Goal: Task Accomplishment & Management: Use online tool/utility

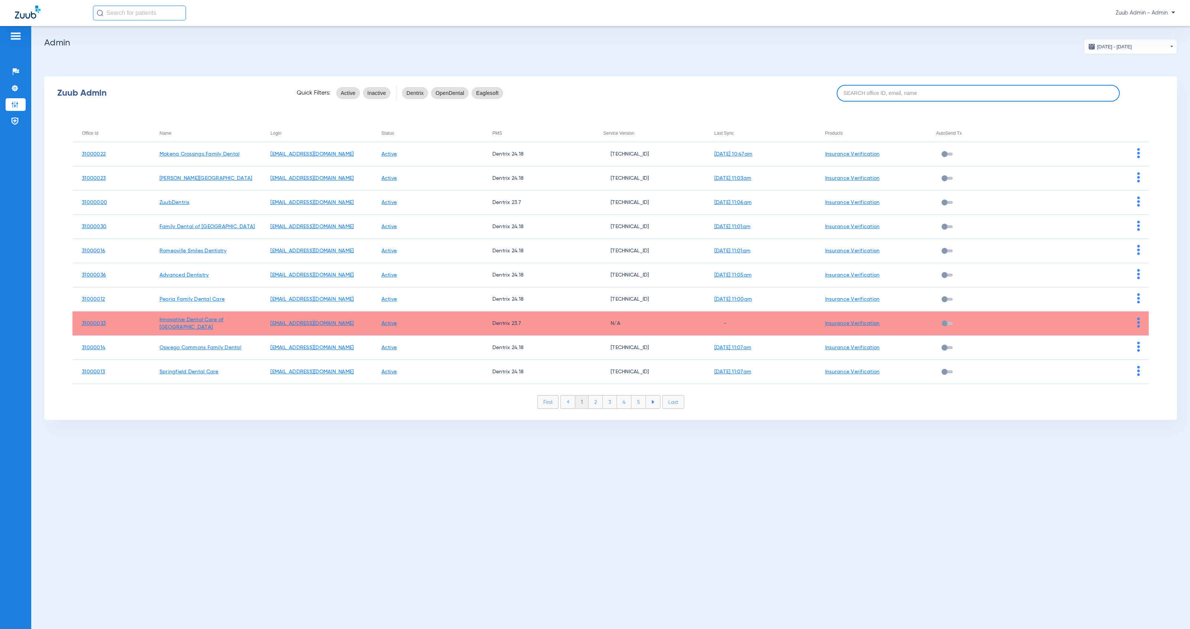
click at [889, 96] on input at bounding box center [978, 93] width 283 height 17
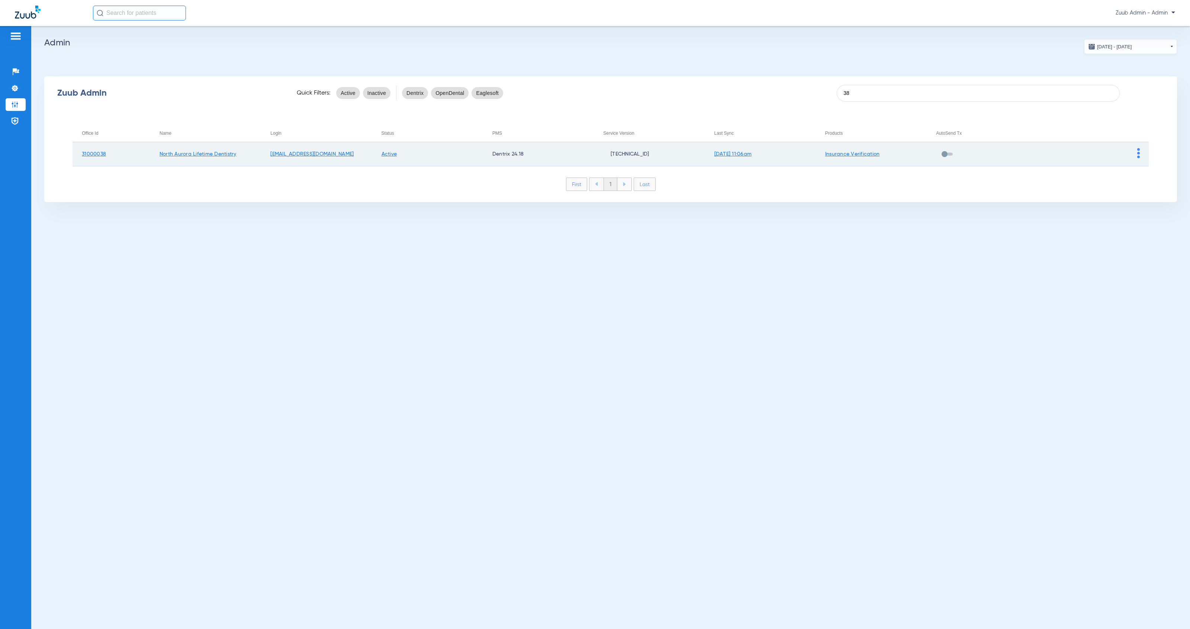
type input "38"
click at [1140, 157] on img at bounding box center [1139, 153] width 3 height 10
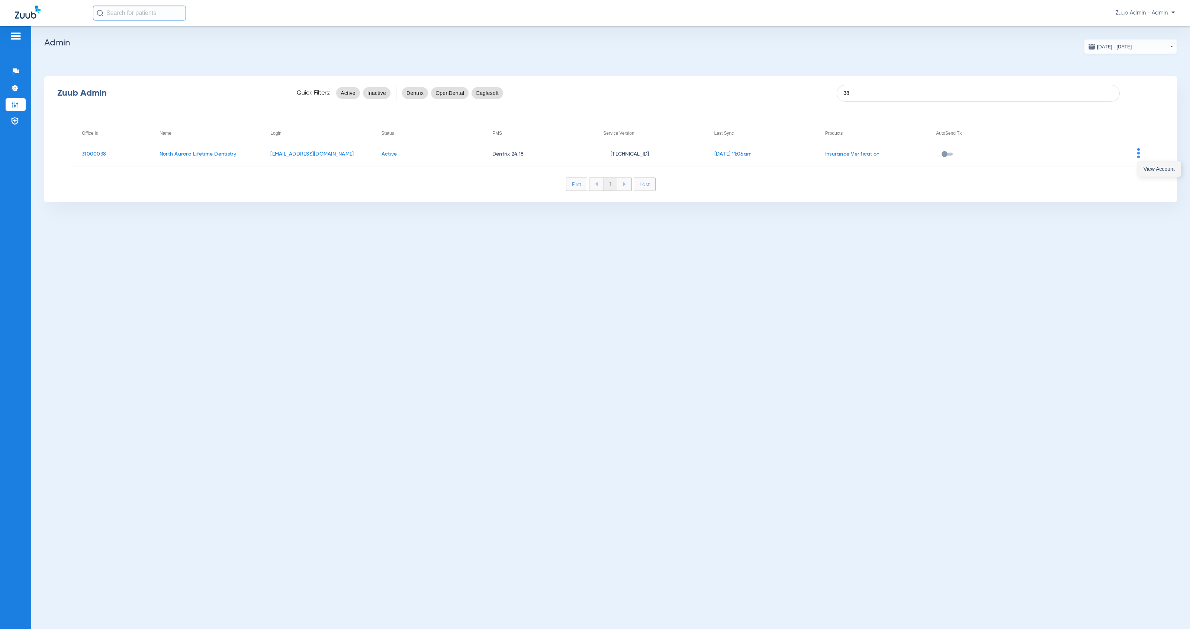
click at [1143, 169] on button "View Account" at bounding box center [1159, 168] width 43 height 15
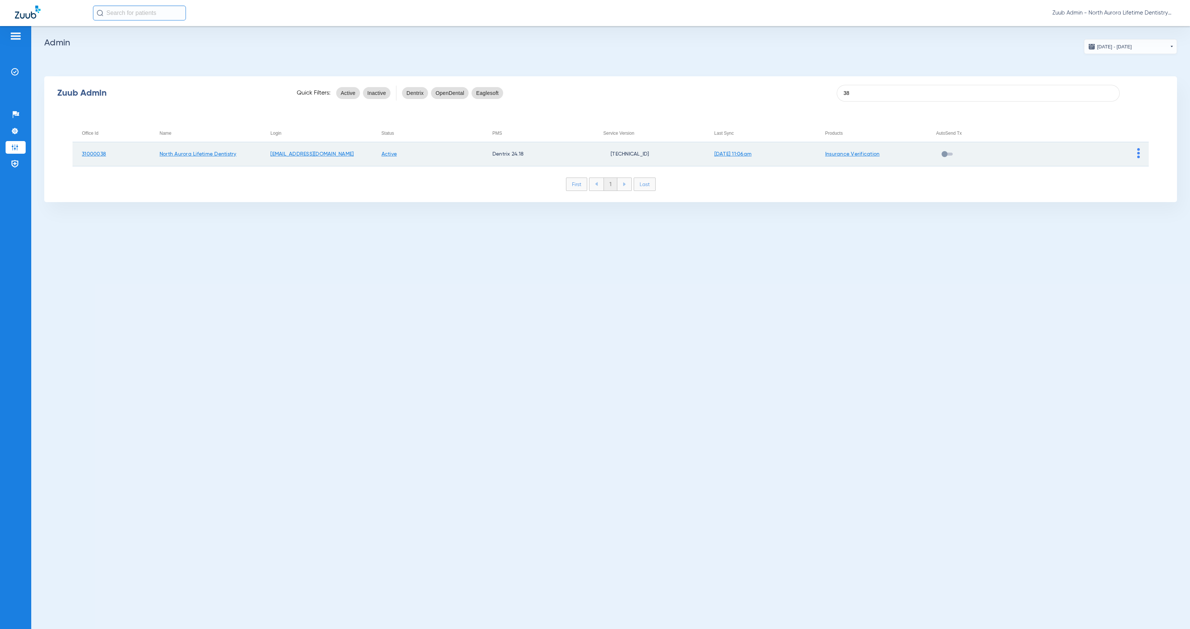
click at [1138, 156] on img at bounding box center [1139, 153] width 3 height 10
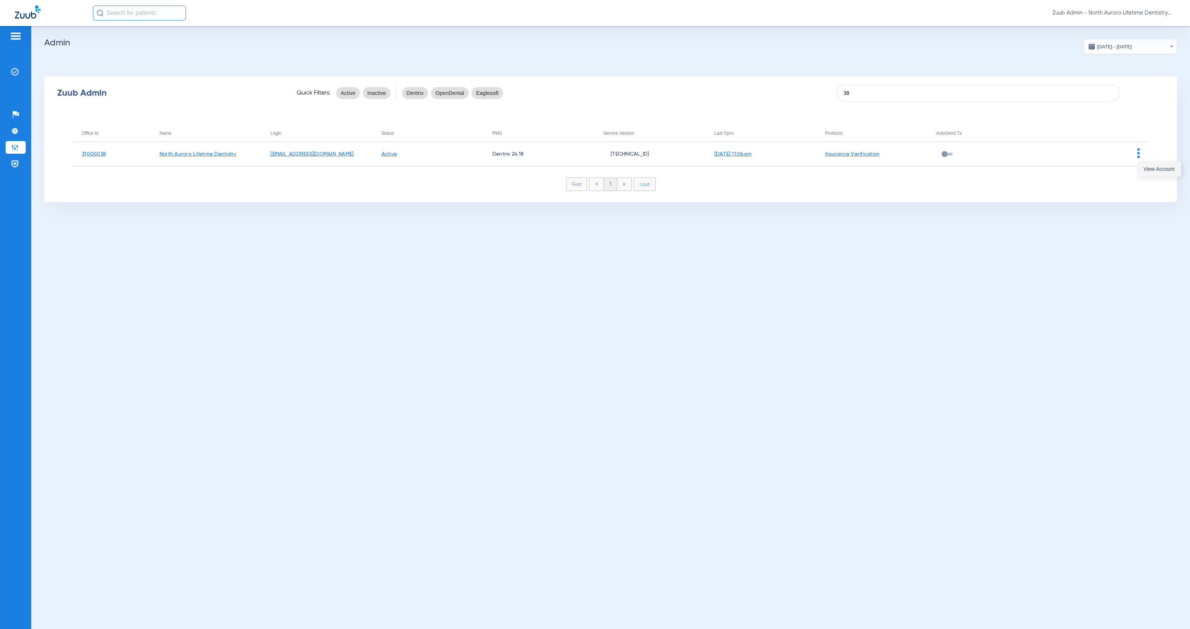
click at [1139, 166] on button "View Account" at bounding box center [1159, 168] width 43 height 15
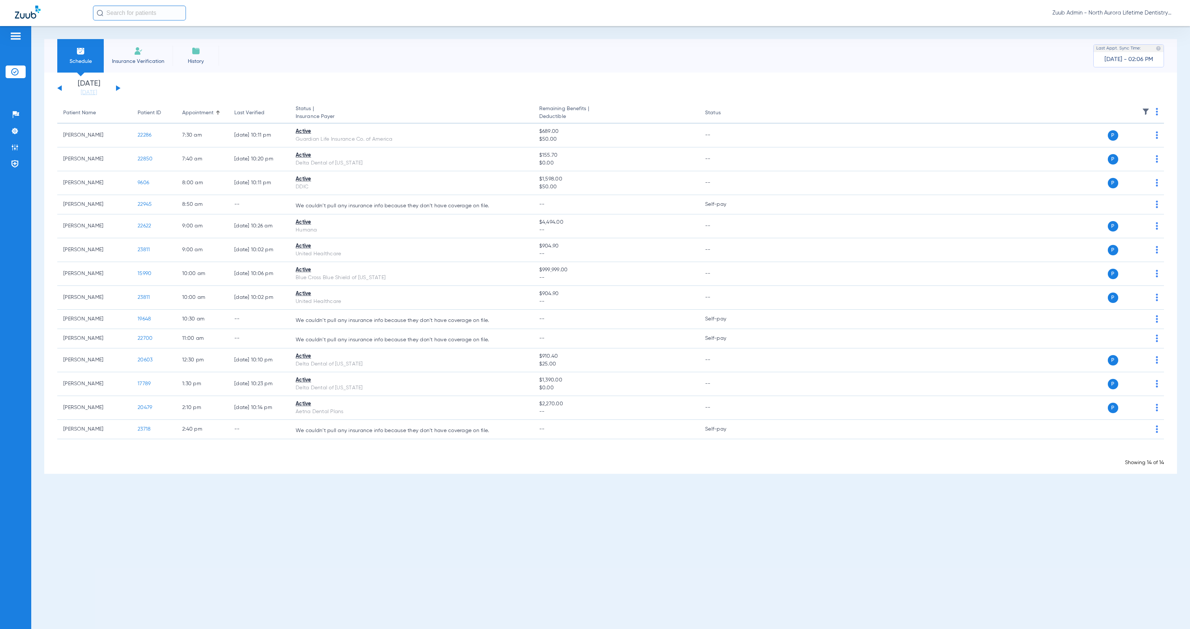
click at [117, 87] on button at bounding box center [118, 88] width 4 height 6
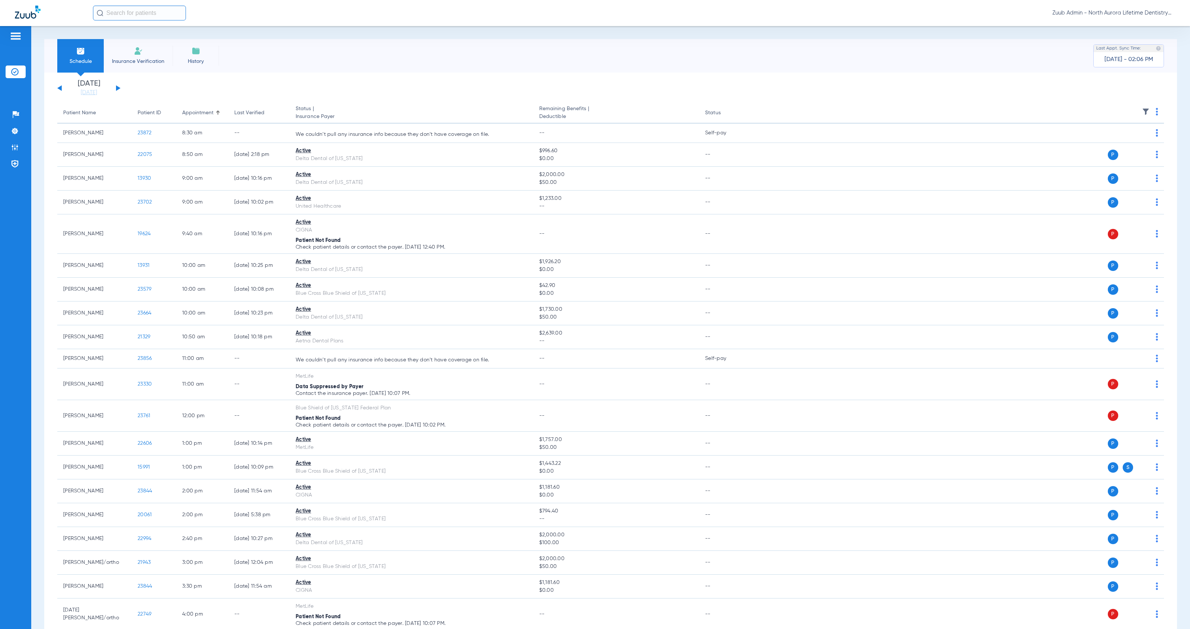
click at [1142, 109] on img at bounding box center [1145, 111] width 7 height 7
click at [118, 89] on div at bounding box center [595, 314] width 1190 height 629
click at [118, 89] on button at bounding box center [118, 88] width 4 height 6
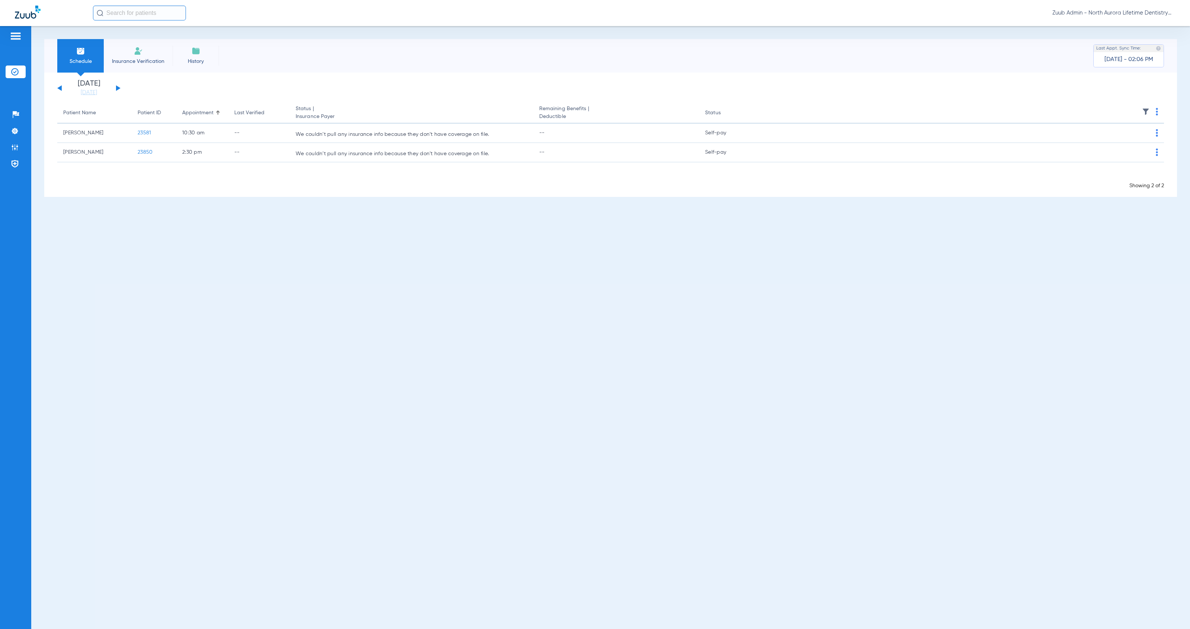
click at [118, 89] on button at bounding box center [118, 88] width 4 height 6
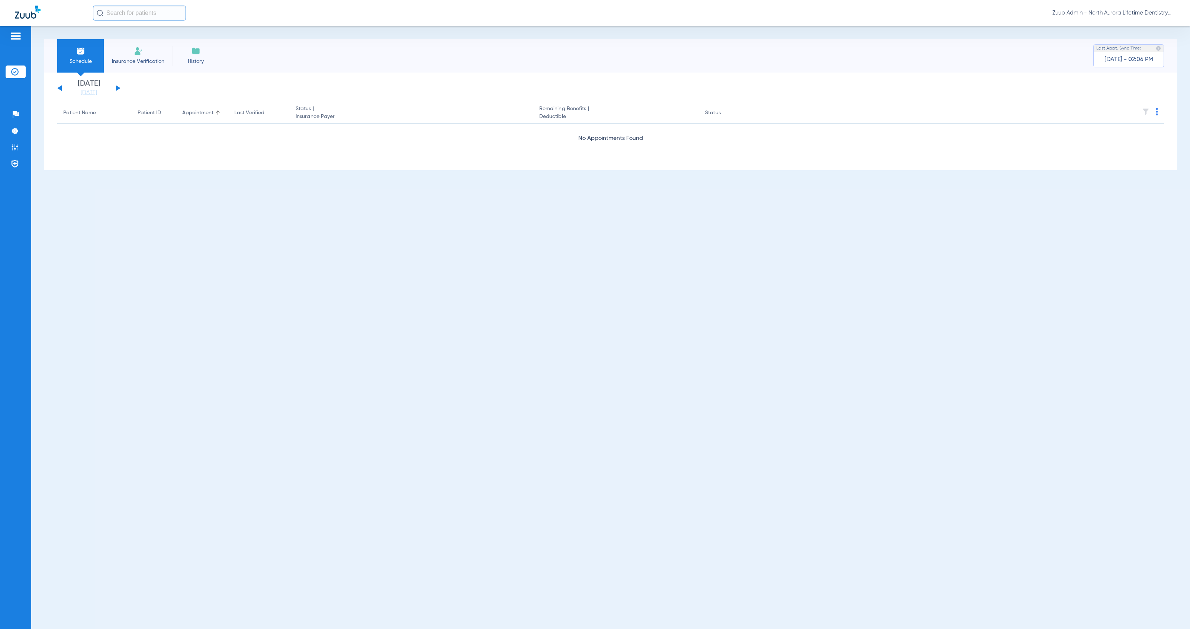
click at [118, 89] on button at bounding box center [118, 88] width 4 height 6
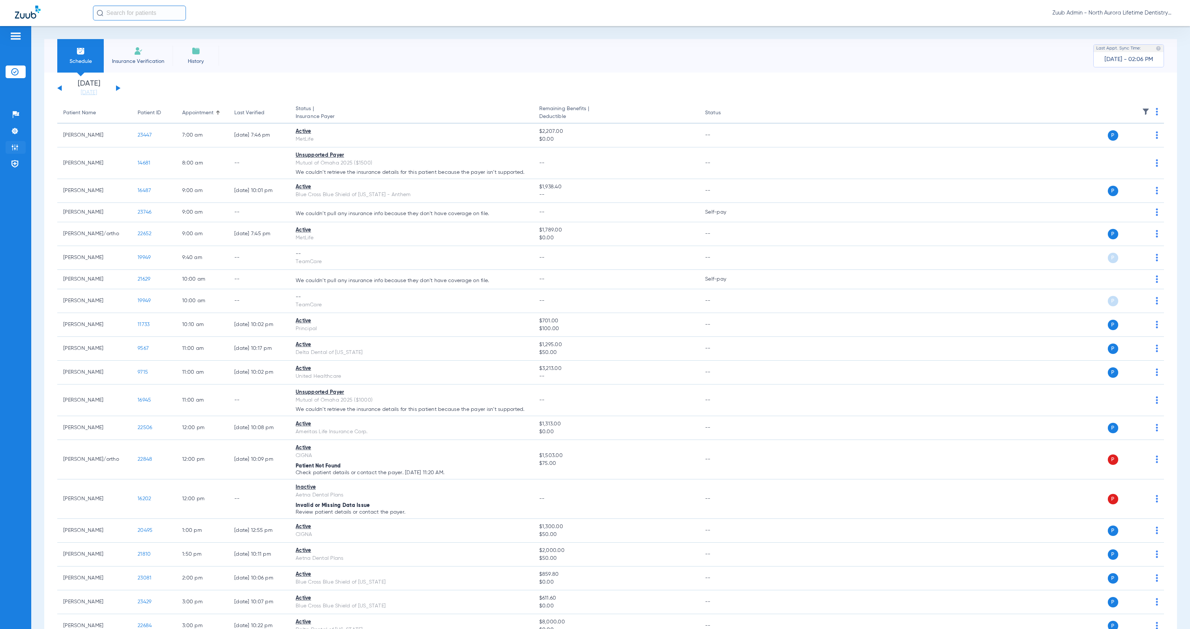
click at [19, 147] on li "Admin" at bounding box center [16, 147] width 20 height 13
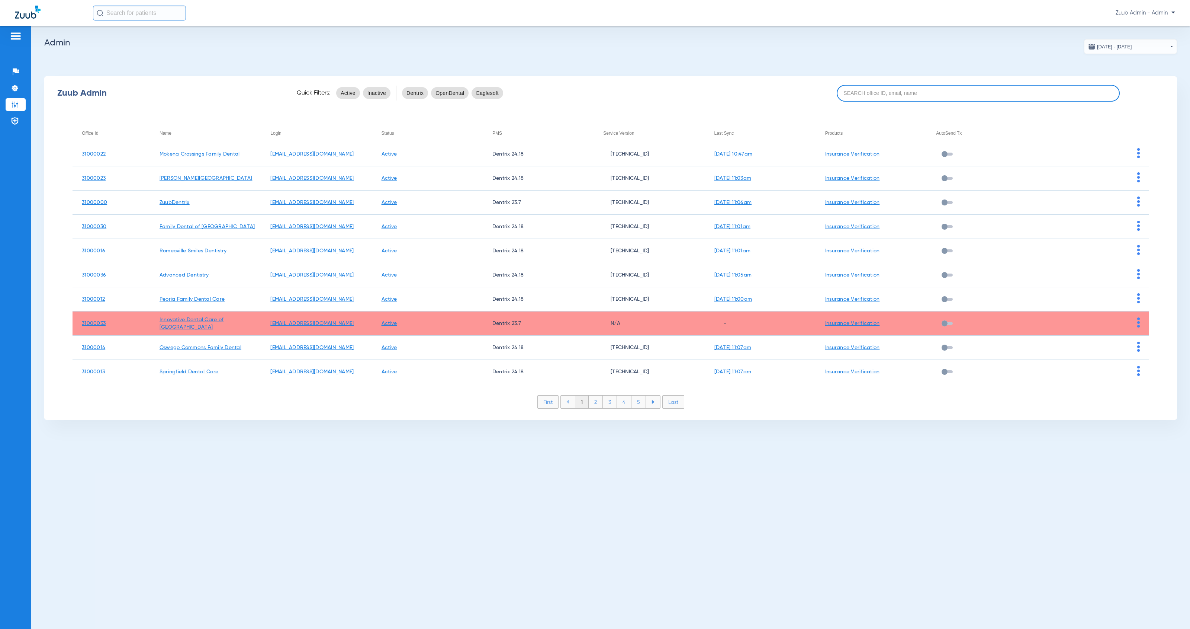
click at [854, 96] on input at bounding box center [978, 93] width 283 height 17
paste input "353970"
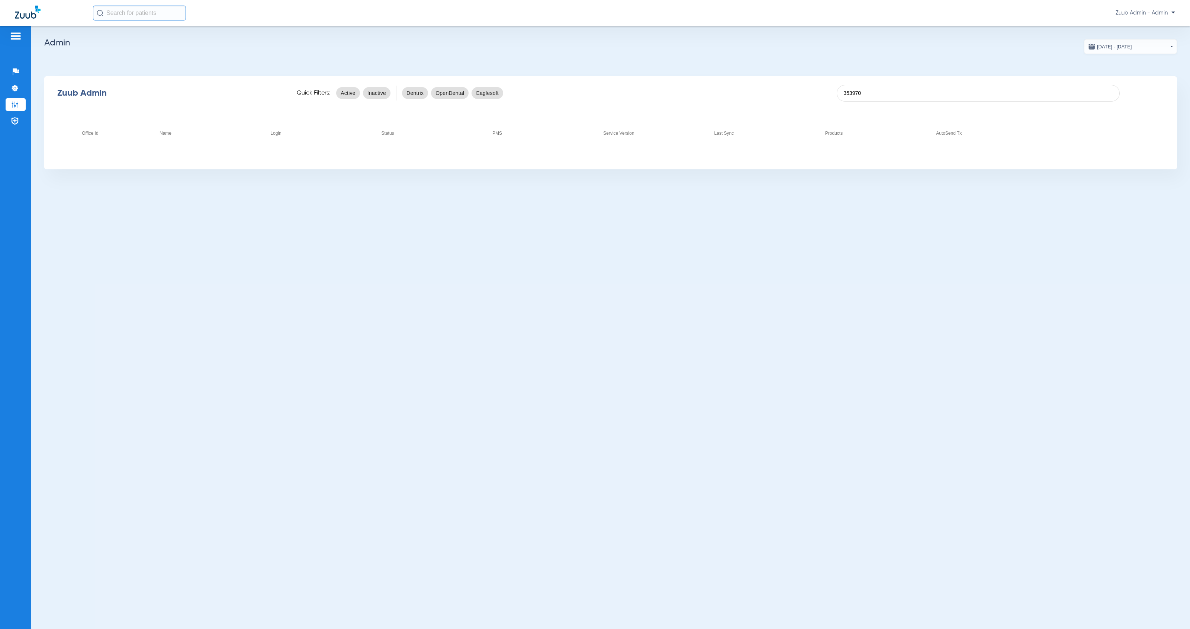
drag, startPoint x: 795, startPoint y: 91, endPoint x: 789, endPoint y: 91, distance: 5.6
click at [789, 91] on div "Zuub Admin Quick Filters: Active Inactive Dentrix OpenDental Eaglesoft 353970" at bounding box center [610, 93] width 1133 height 30
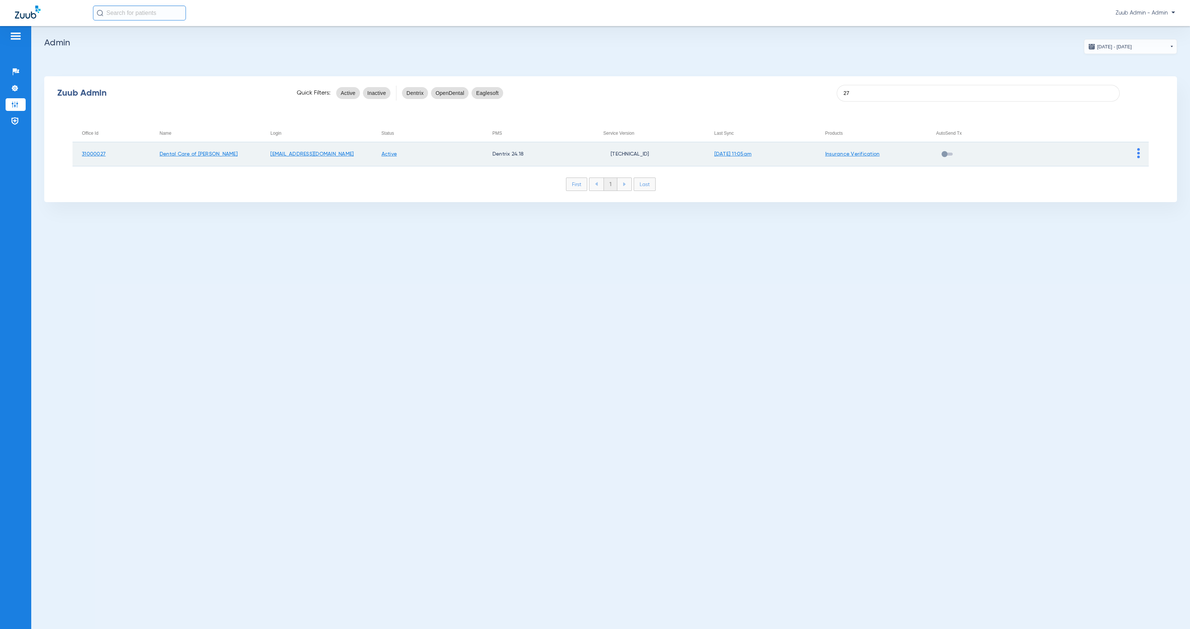
type input "27"
click at [1140, 152] on td at bounding box center [1093, 154] width 111 height 24
click at [1138, 155] on img at bounding box center [1139, 153] width 3 height 10
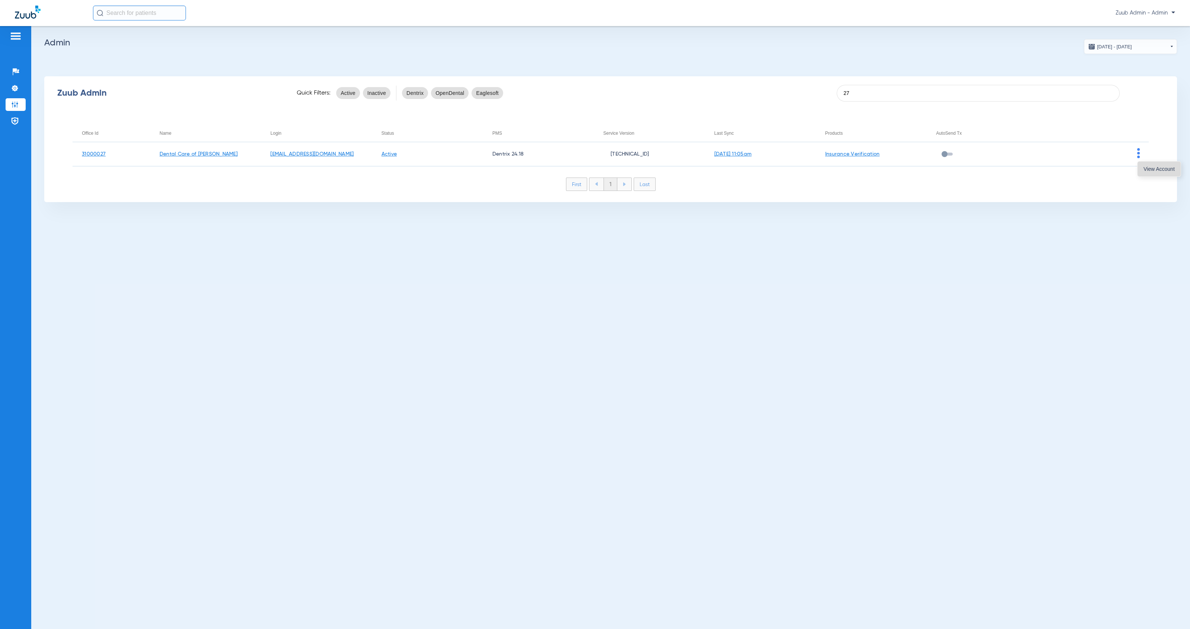
click at [1144, 170] on span "View Account" at bounding box center [1159, 168] width 31 height 5
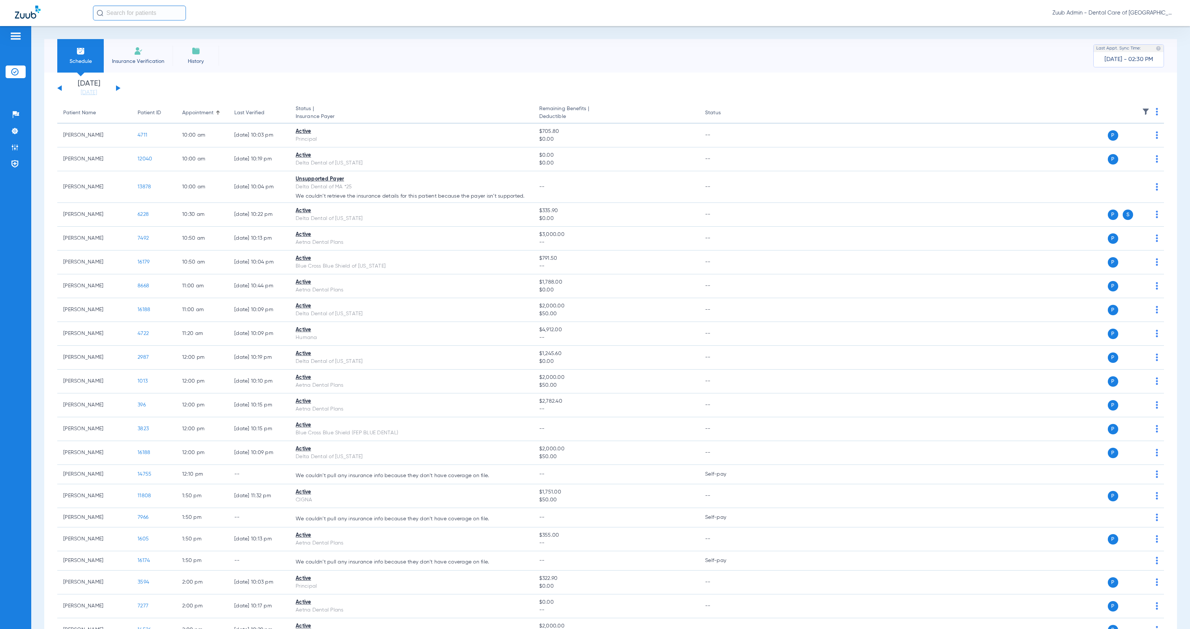
click at [1142, 109] on img at bounding box center [1145, 111] width 7 height 7
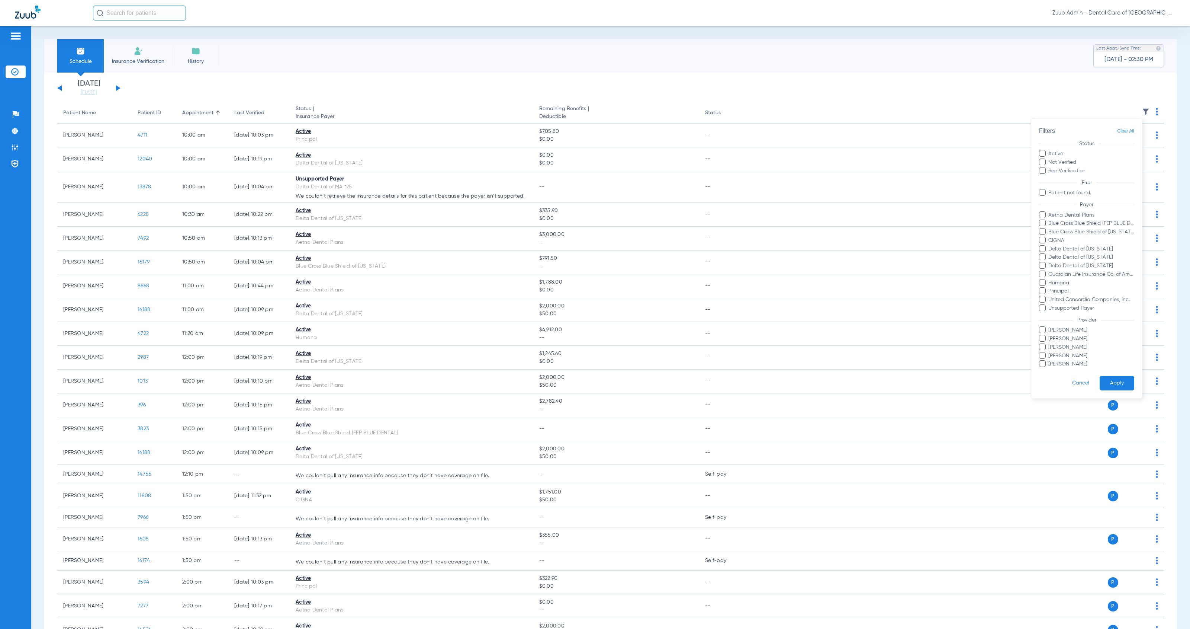
click at [1141, 109] on div at bounding box center [595, 314] width 1190 height 629
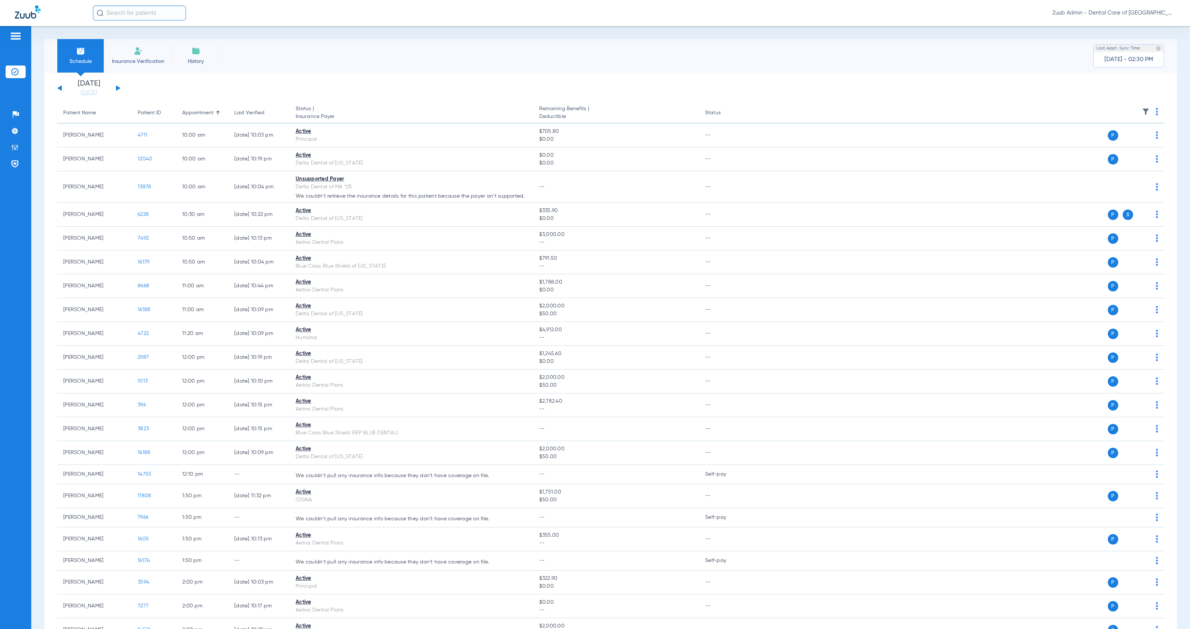
click at [119, 88] on button at bounding box center [118, 88] width 4 height 6
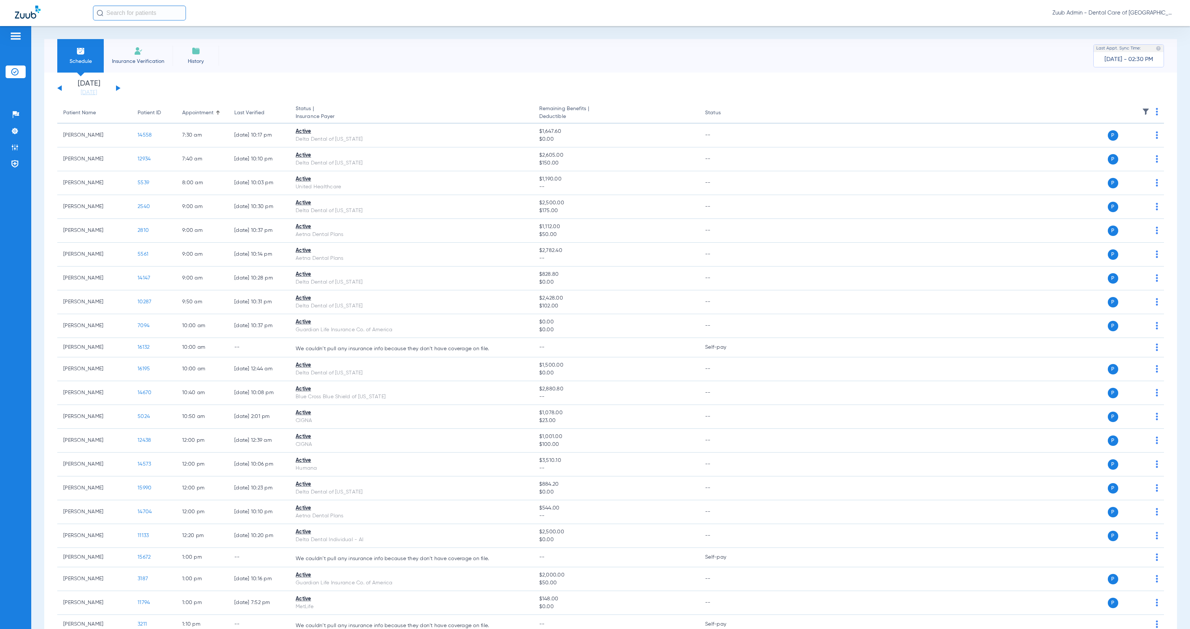
click at [1142, 112] on img at bounding box center [1145, 111] width 7 height 7
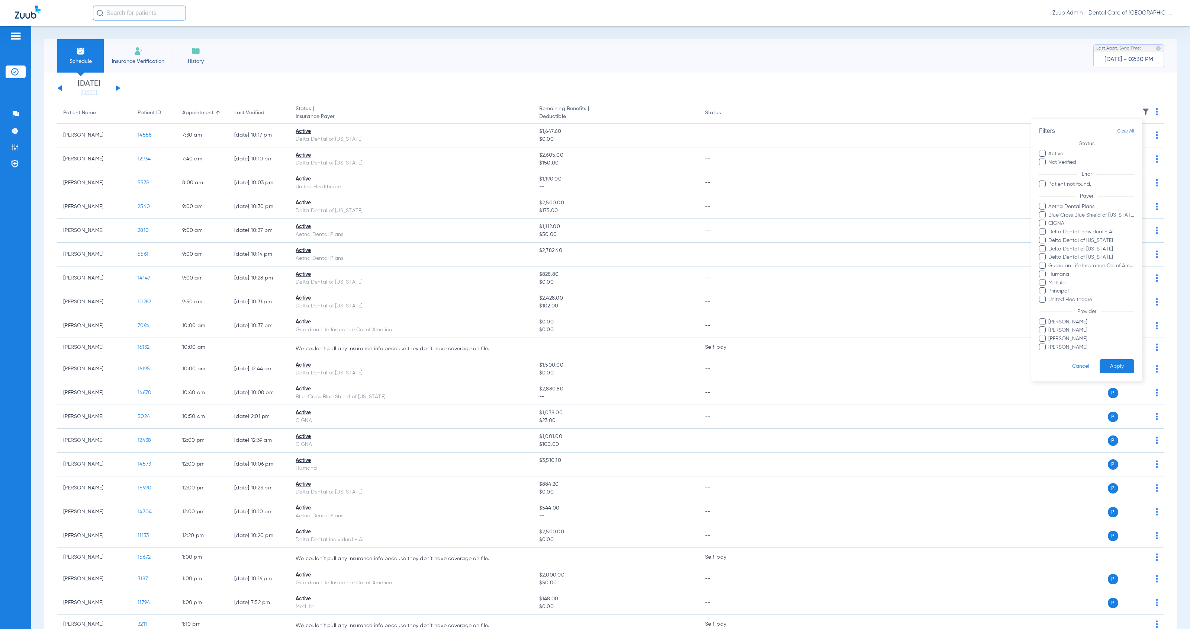
click at [1138, 112] on div at bounding box center [595, 314] width 1190 height 629
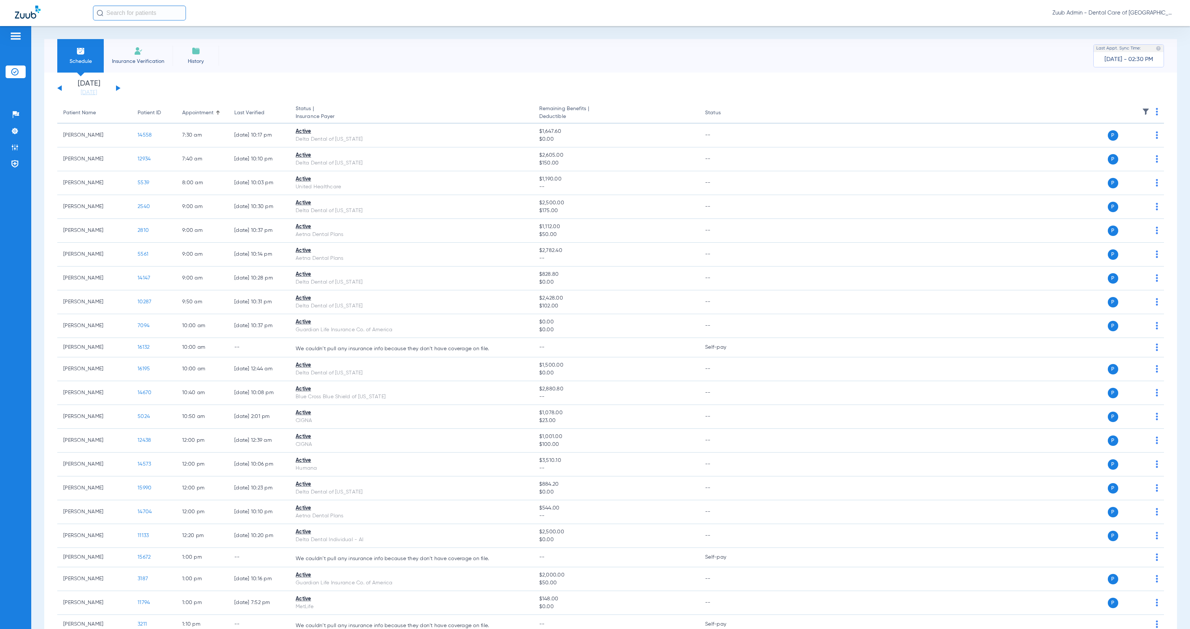
click at [119, 89] on div "[DATE] [DATE] [DATE] [DATE] [DATE] [DATE] [DATE] [DATE] [DATE] [DATE] [DATE] [D…" at bounding box center [88, 88] width 63 height 16
click at [117, 90] on div "[DATE] [DATE] [DATE] [DATE] [DATE] [DATE] [DATE] [DATE] [DATE] [DATE] [DATE] [D…" at bounding box center [88, 88] width 63 height 16
click at [117, 87] on button at bounding box center [118, 88] width 4 height 6
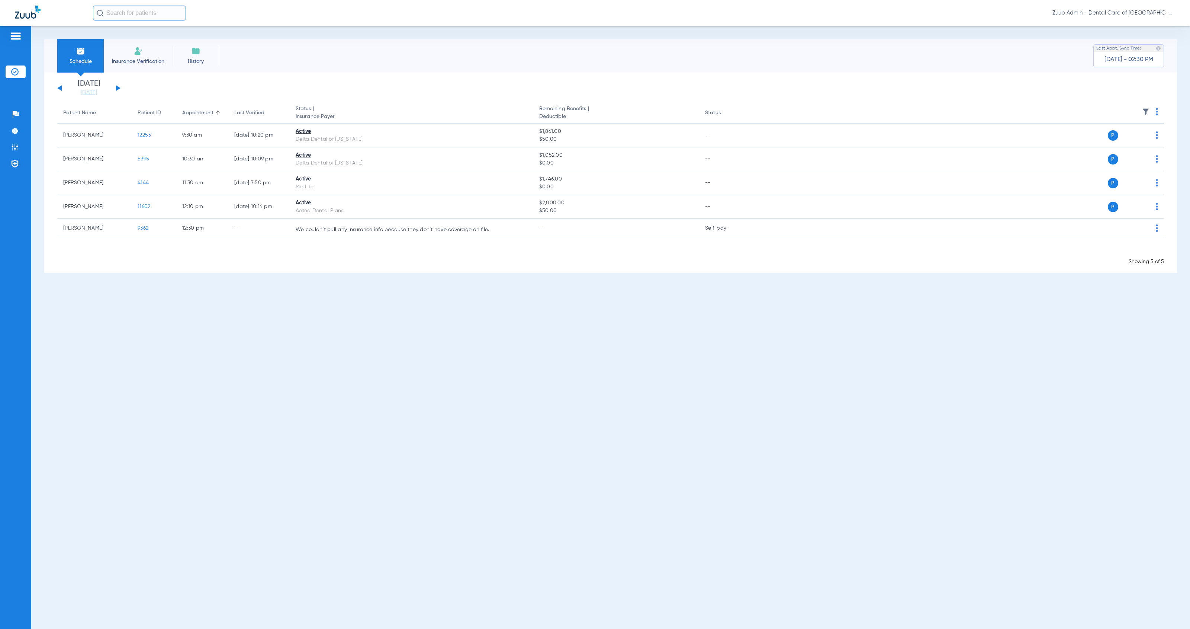
click at [117, 87] on button at bounding box center [118, 88] width 4 height 6
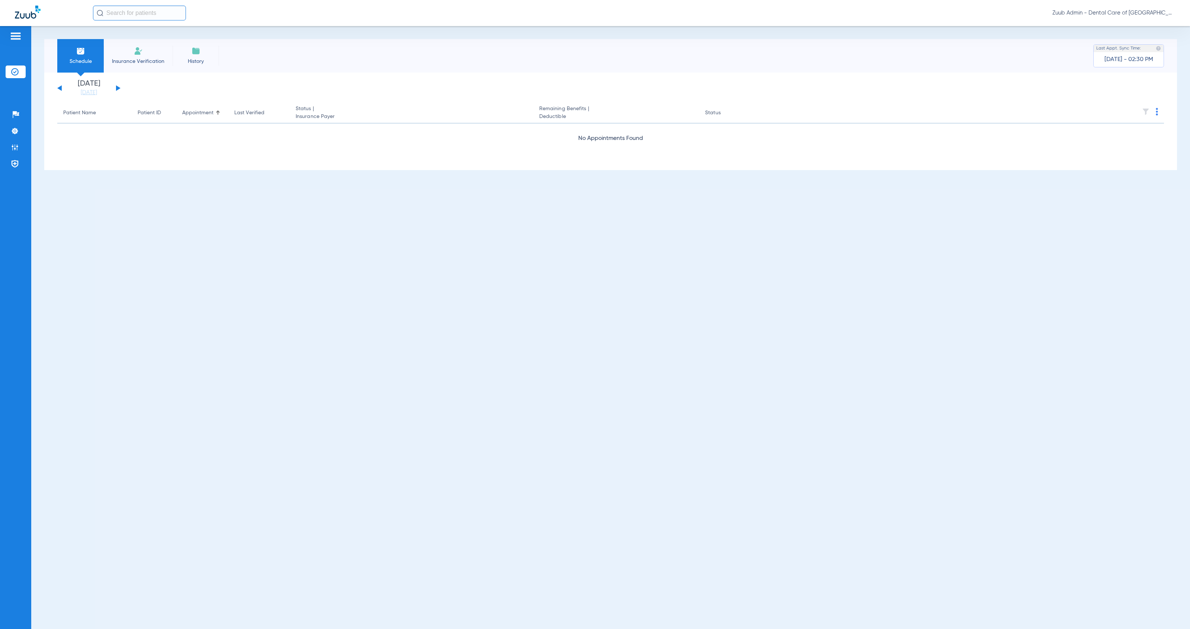
click at [117, 87] on button at bounding box center [118, 88] width 4 height 6
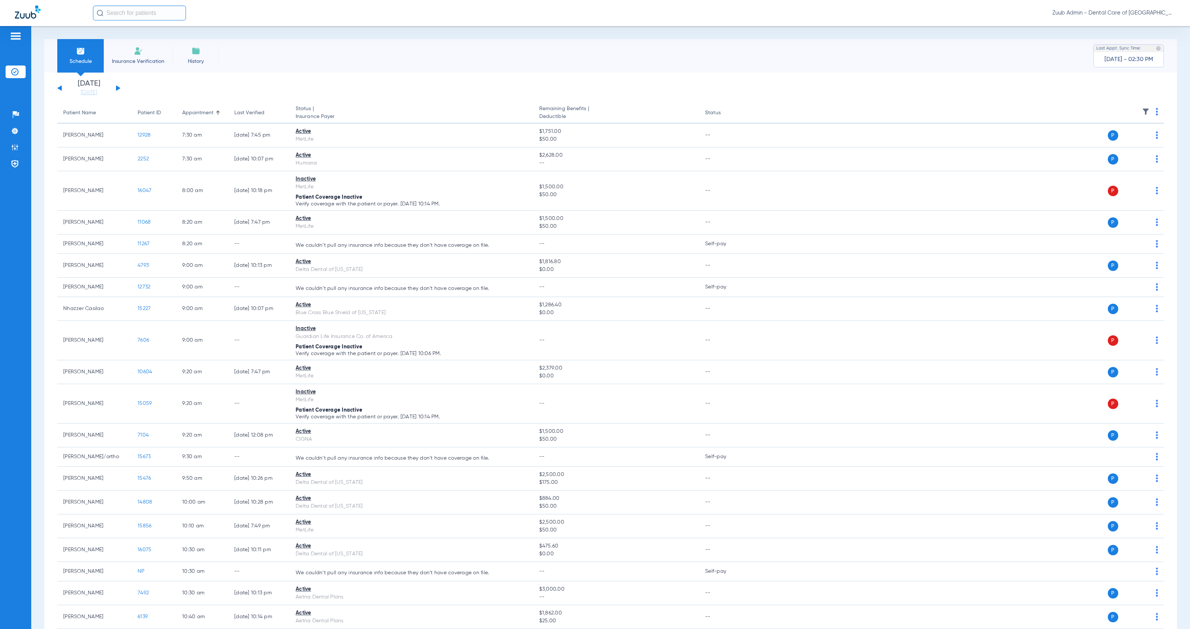
click at [117, 87] on button at bounding box center [118, 88] width 4 height 6
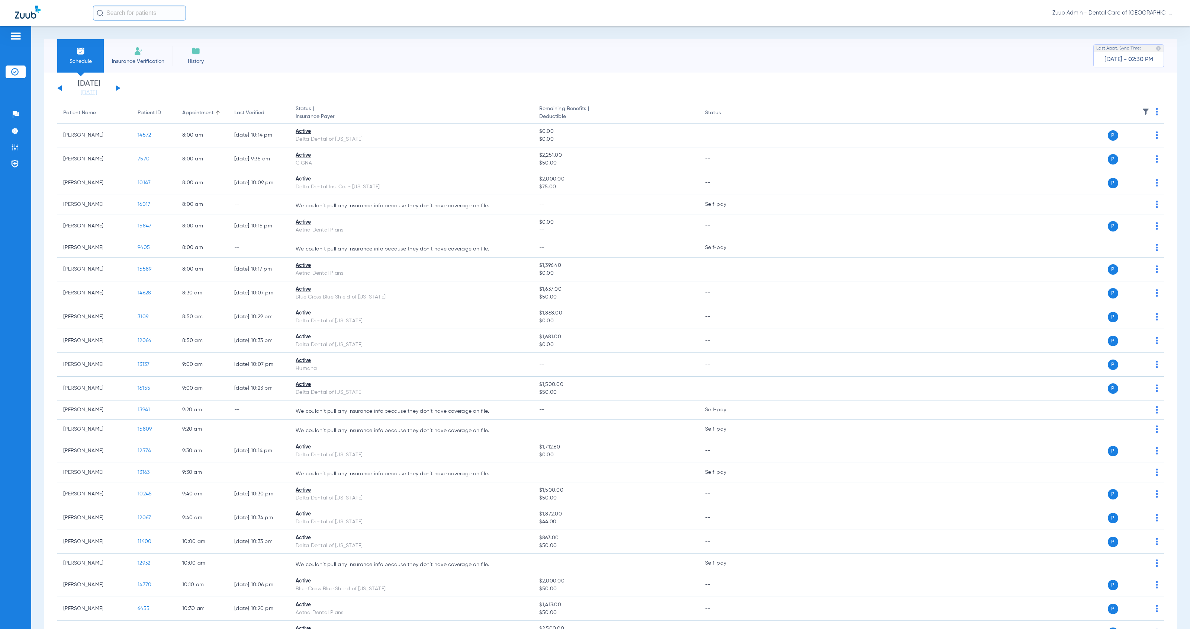
click at [15, 151] on img at bounding box center [14, 147] width 7 height 7
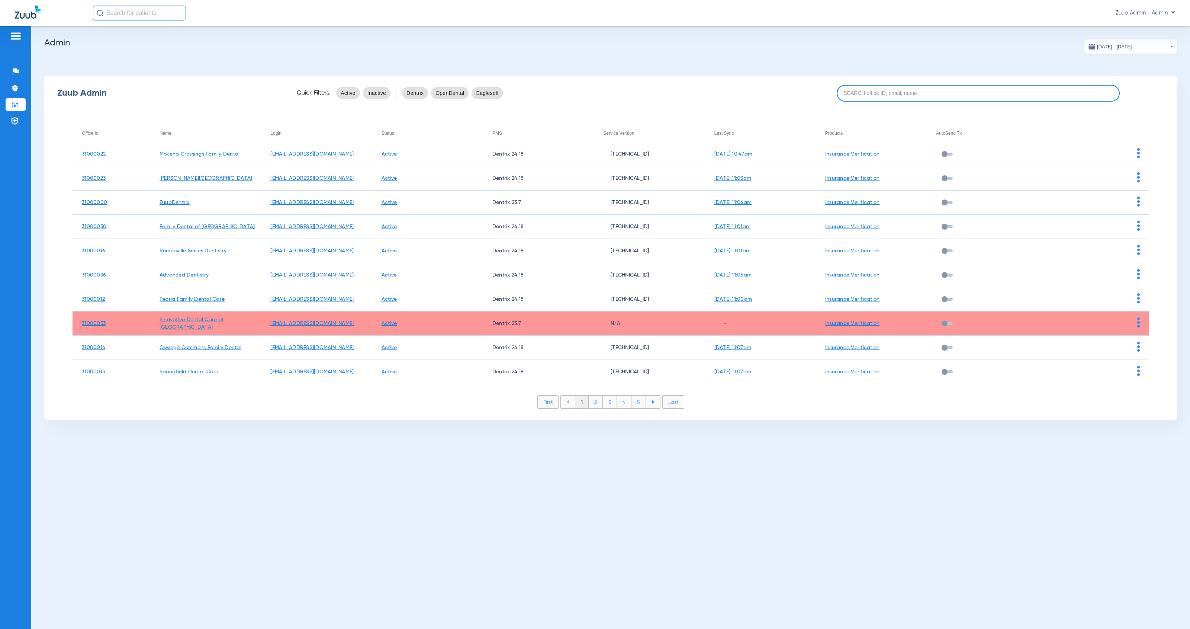
click at [897, 100] on input at bounding box center [978, 93] width 283 height 17
paste input "31000028"
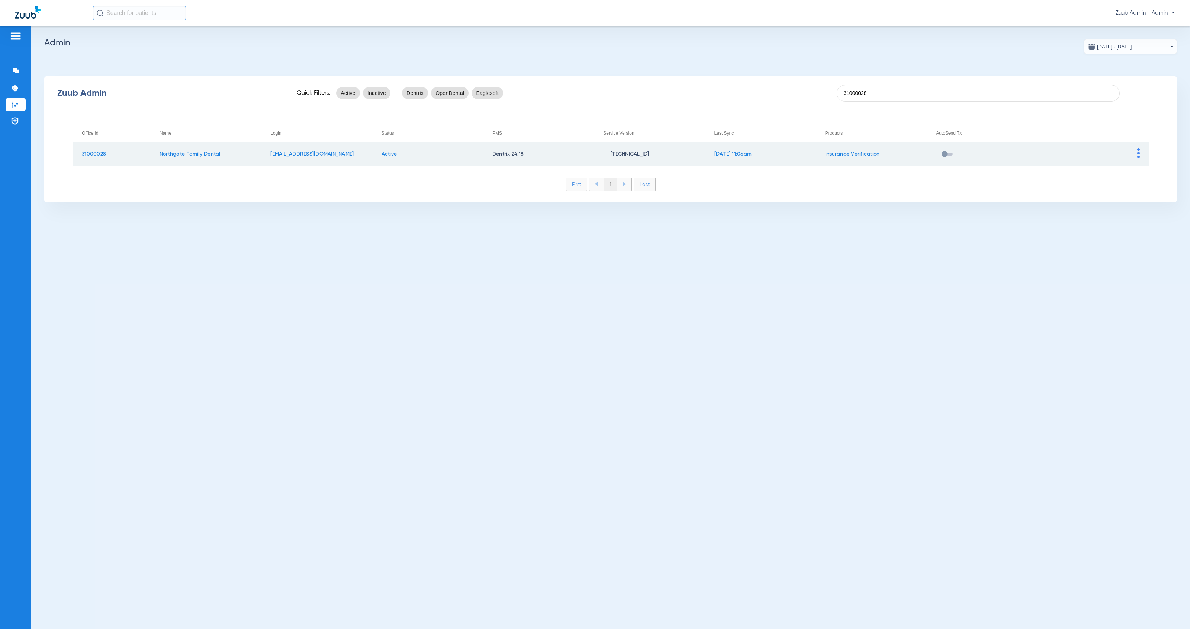
type input "31000028"
click at [1139, 156] on img at bounding box center [1139, 153] width 3 height 10
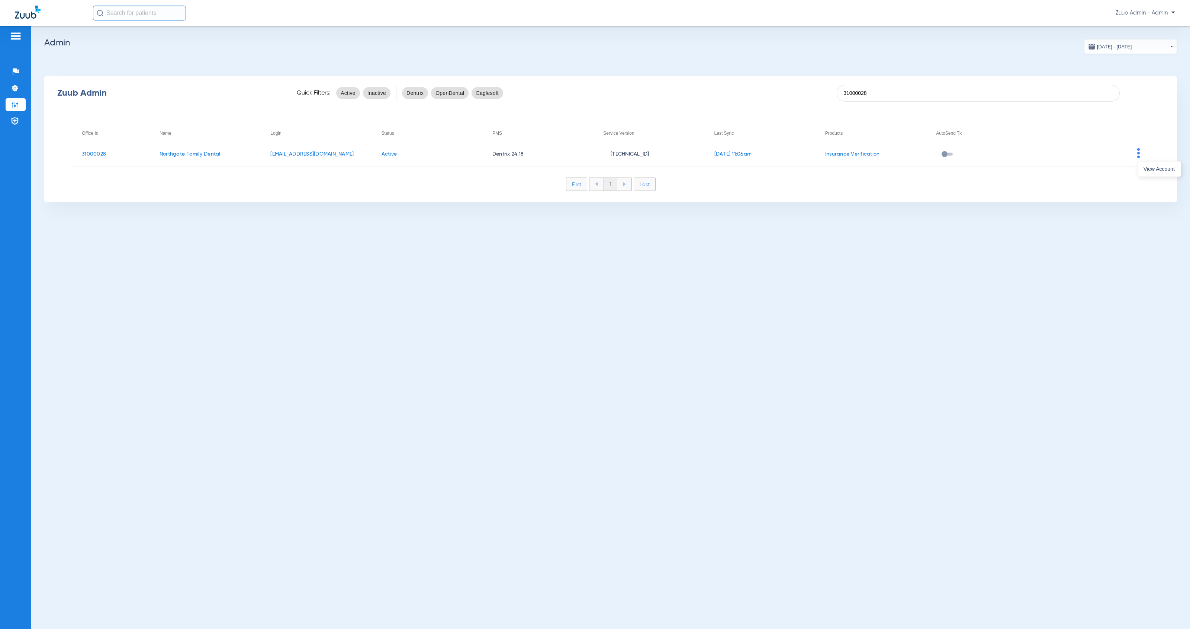
click at [1145, 177] on div at bounding box center [595, 314] width 1190 height 629
click at [1145, 173] on div "Zuub Admin Quick Filters: Active Inactive Dentrix OpenDental Eaglesoft 31000028…" at bounding box center [610, 139] width 1133 height 126
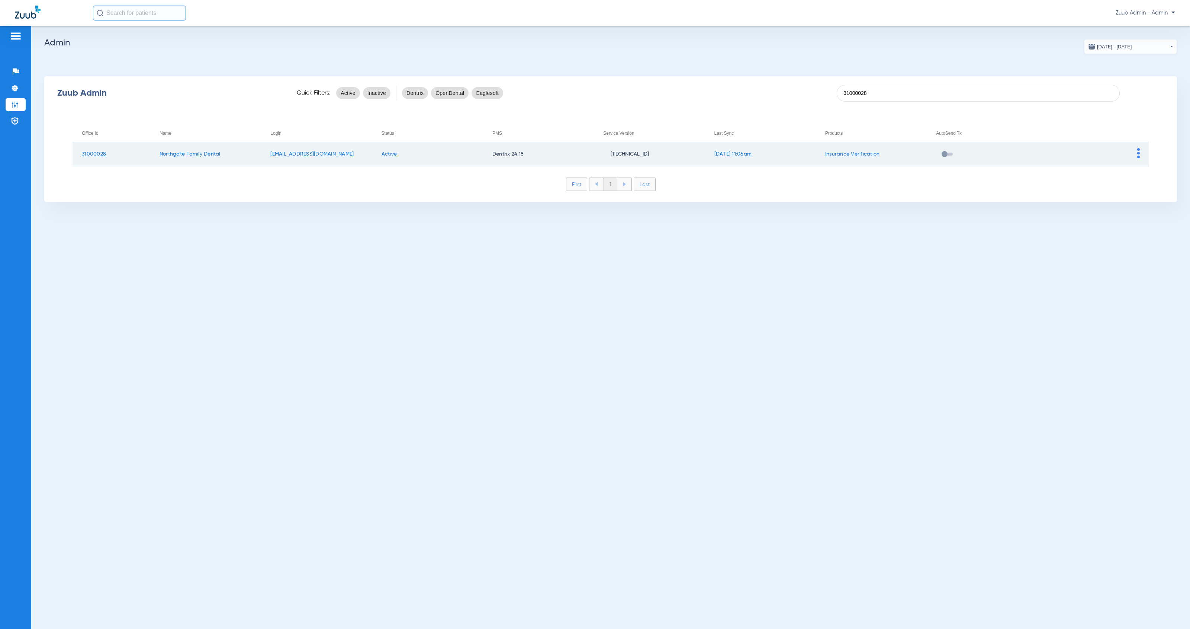
click at [1139, 157] on img at bounding box center [1139, 153] width 3 height 10
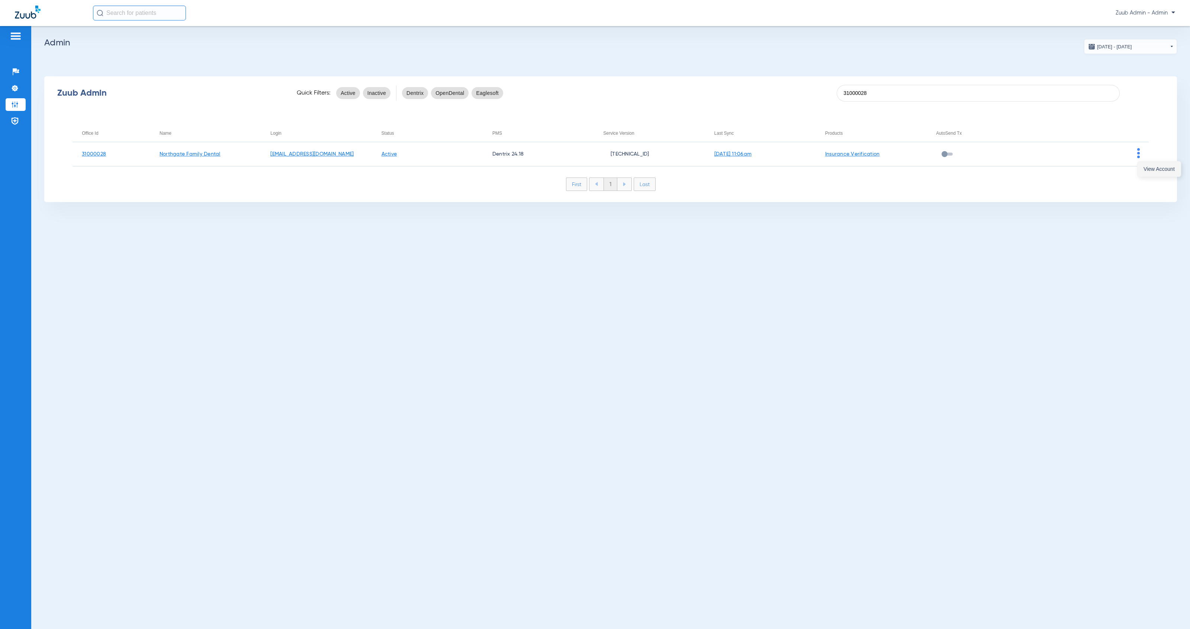
click at [1144, 173] on button "View Account" at bounding box center [1159, 168] width 43 height 15
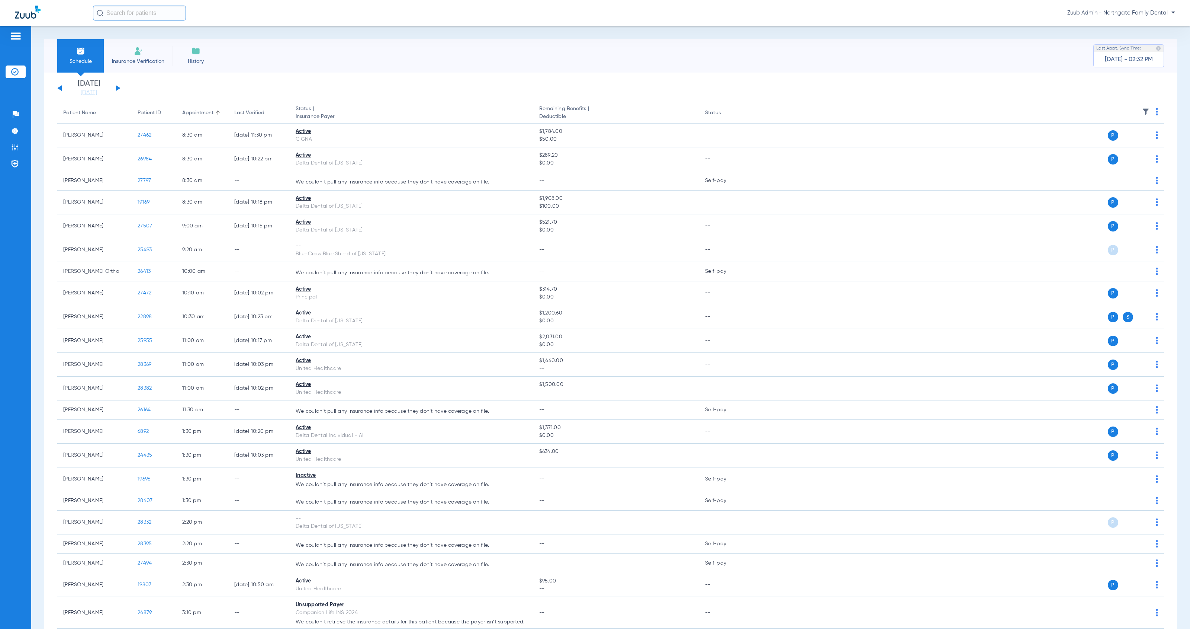
click at [1133, 107] on th at bounding box center [957, 113] width 415 height 21
click at [1142, 109] on img at bounding box center [1145, 111] width 7 height 7
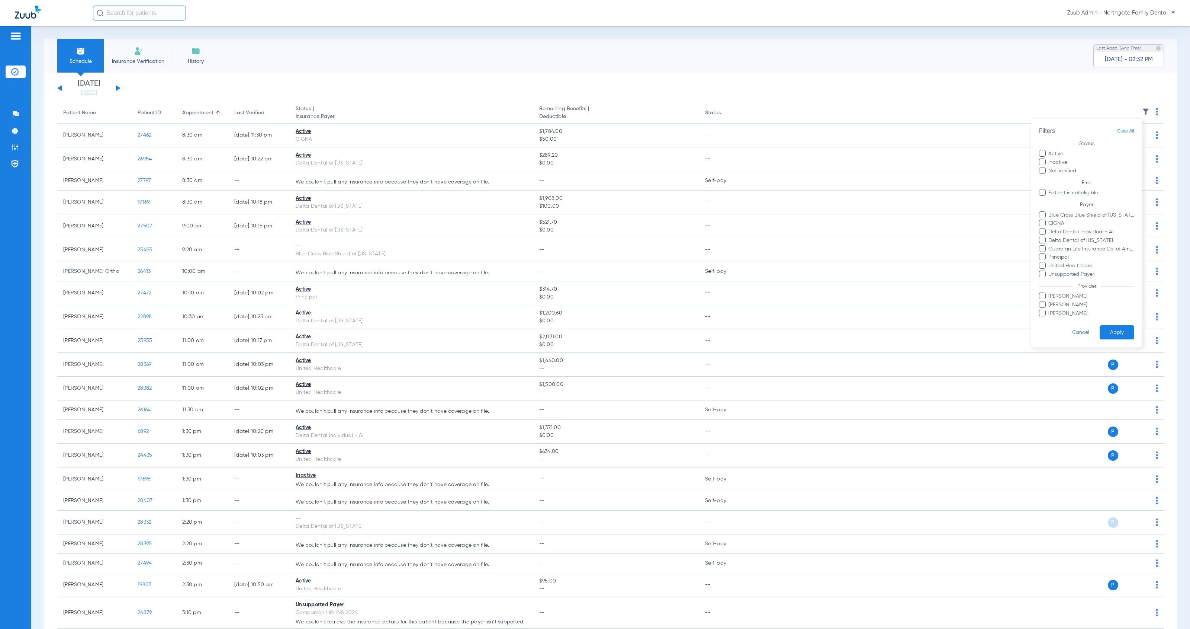
click at [1137, 109] on div at bounding box center [595, 314] width 1190 height 629
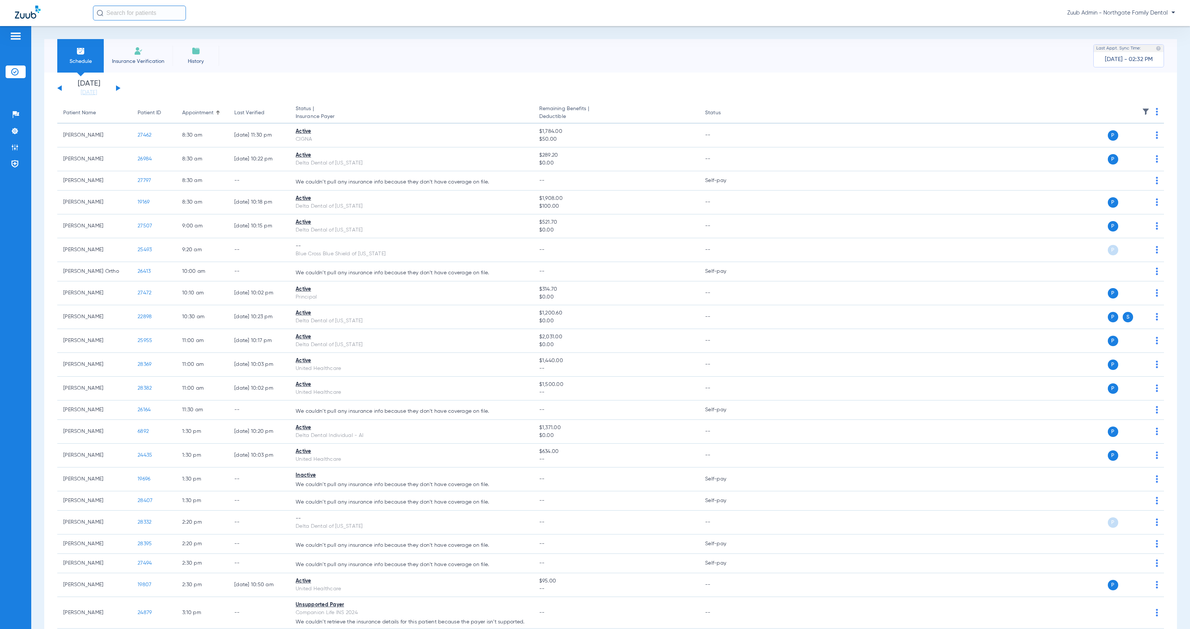
click at [120, 89] on div "[DATE] [DATE] [DATE] [DATE] [DATE] [DATE] [DATE] [DATE] [DATE] [DATE] [DATE] [D…" at bounding box center [88, 88] width 63 height 16
click at [119, 88] on button at bounding box center [118, 88] width 4 height 6
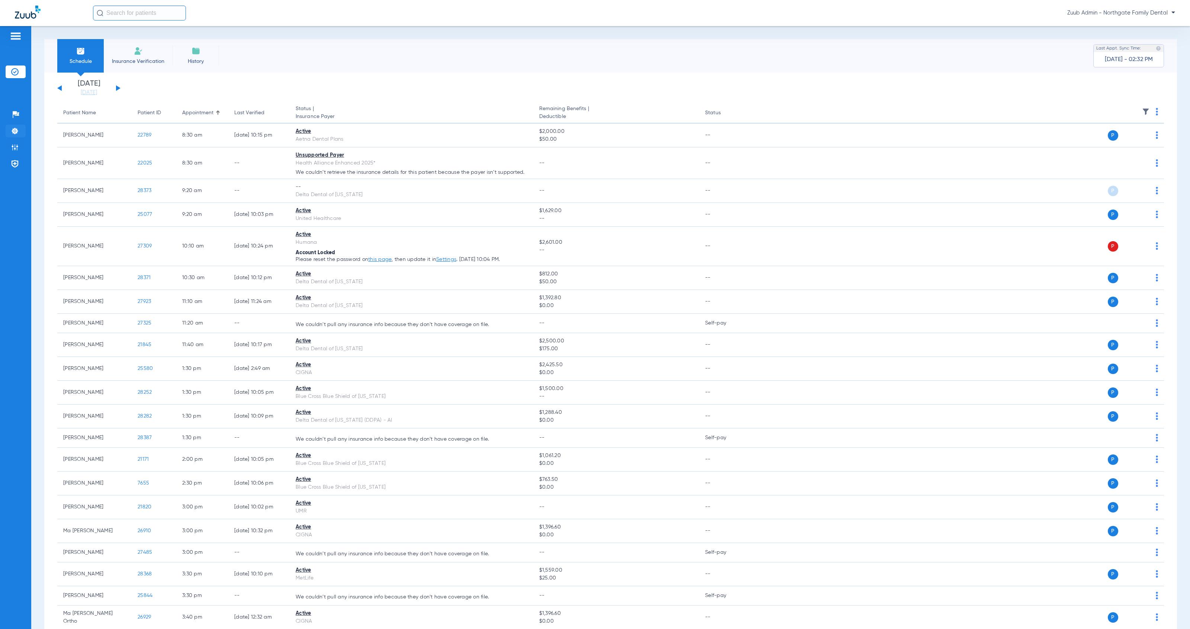
click at [19, 135] on li "Settings" at bounding box center [16, 131] width 20 height 13
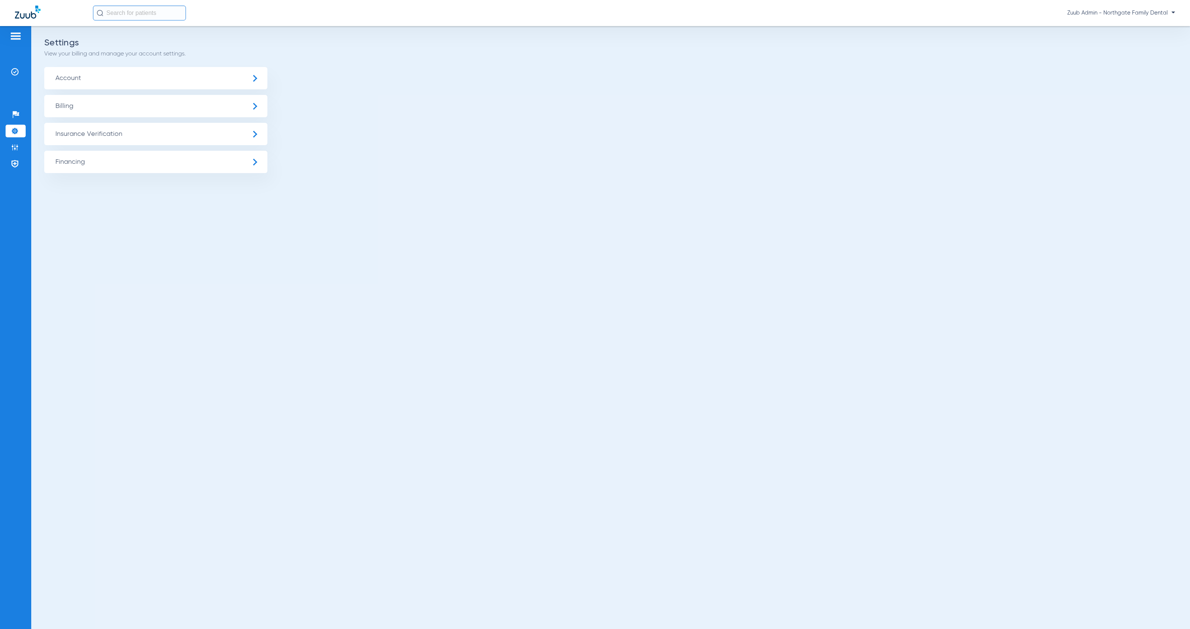
click at [103, 134] on span "Insurance Verification" at bounding box center [155, 134] width 223 height 22
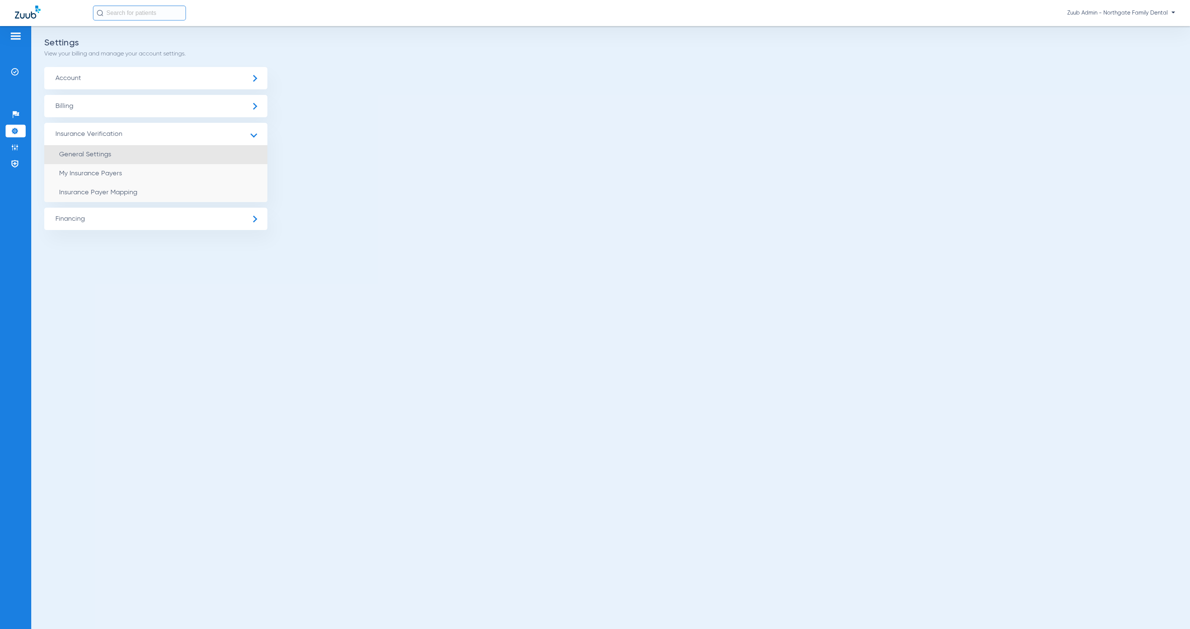
click at [119, 157] on li "General Settings" at bounding box center [155, 154] width 223 height 19
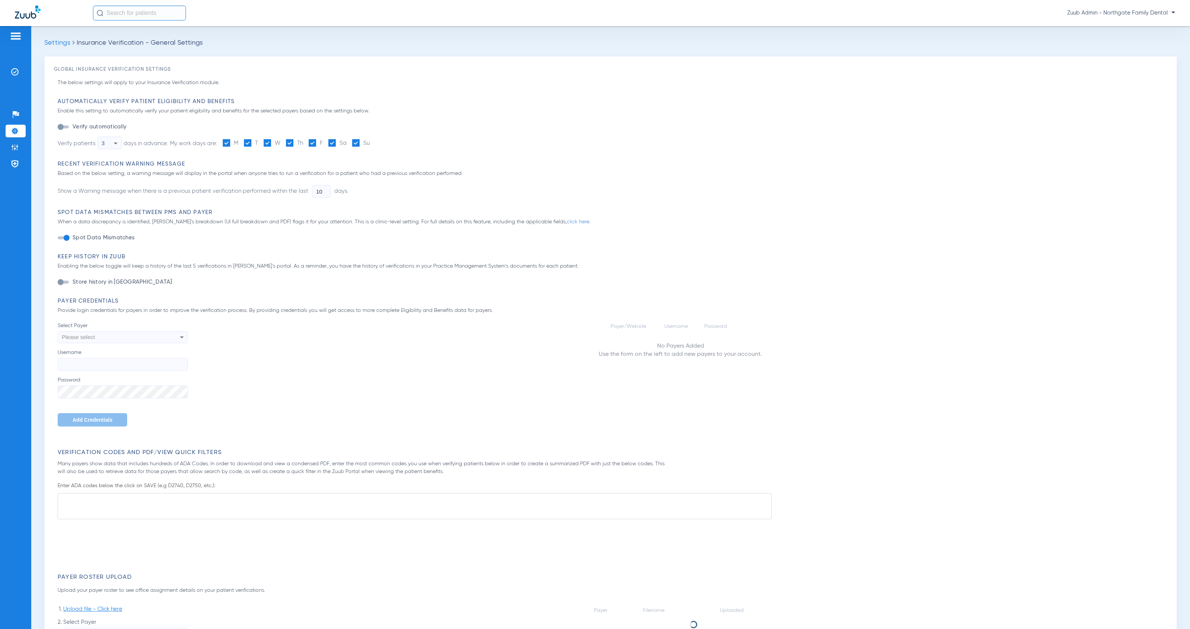
type input "1"
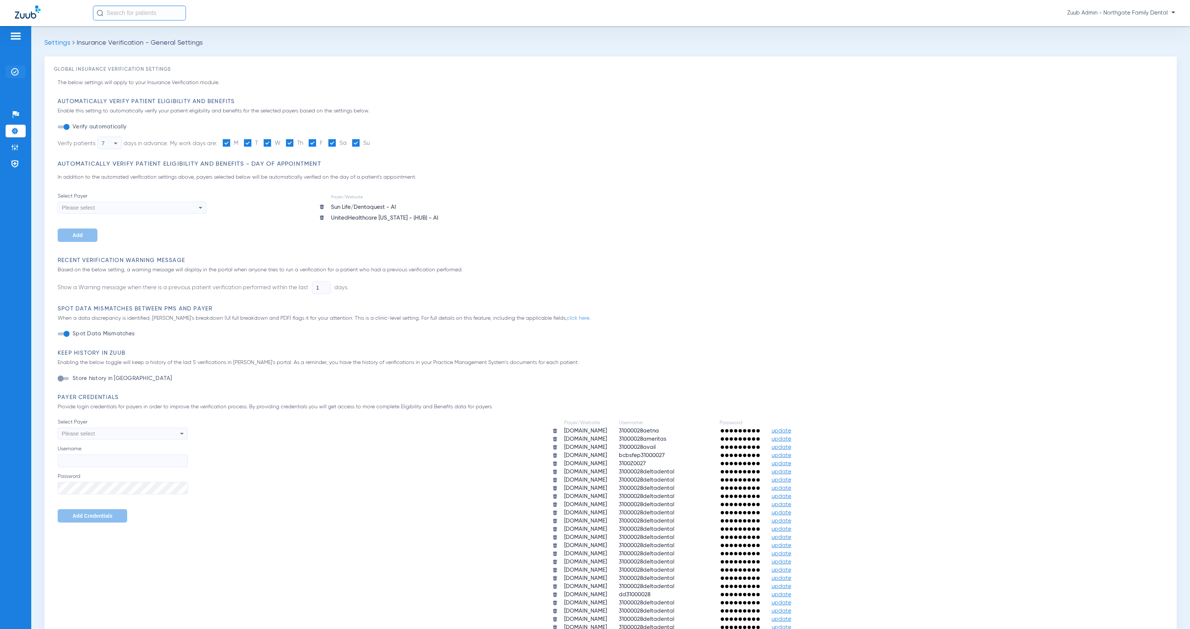
click at [12, 70] on img at bounding box center [14, 71] width 7 height 7
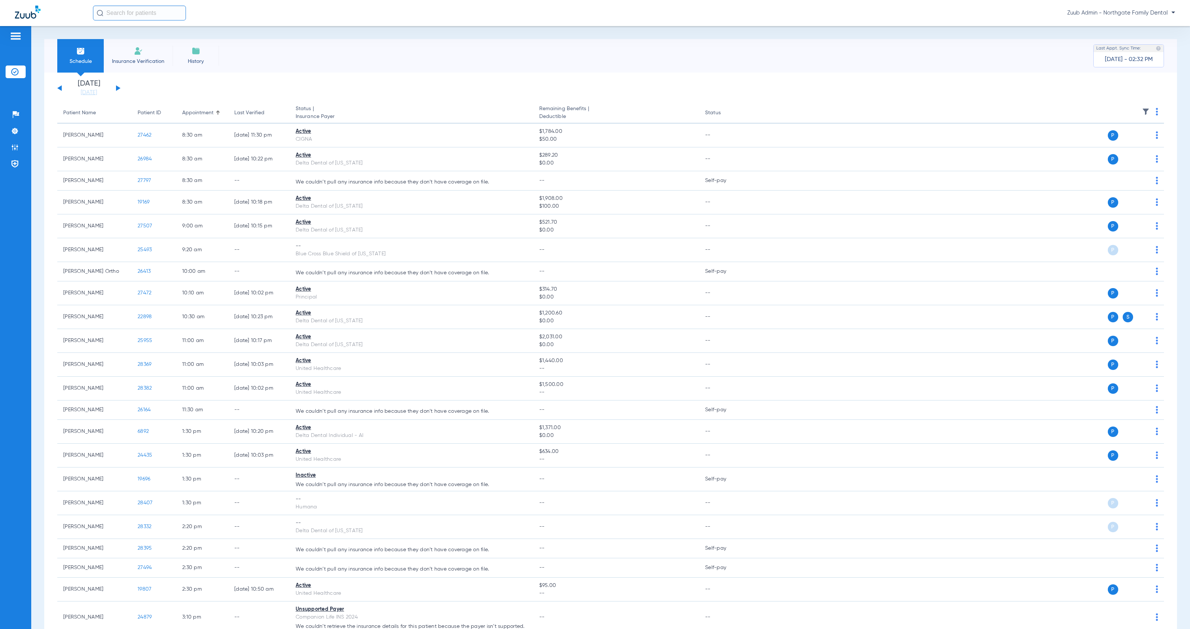
click at [118, 89] on button at bounding box center [118, 88] width 4 height 6
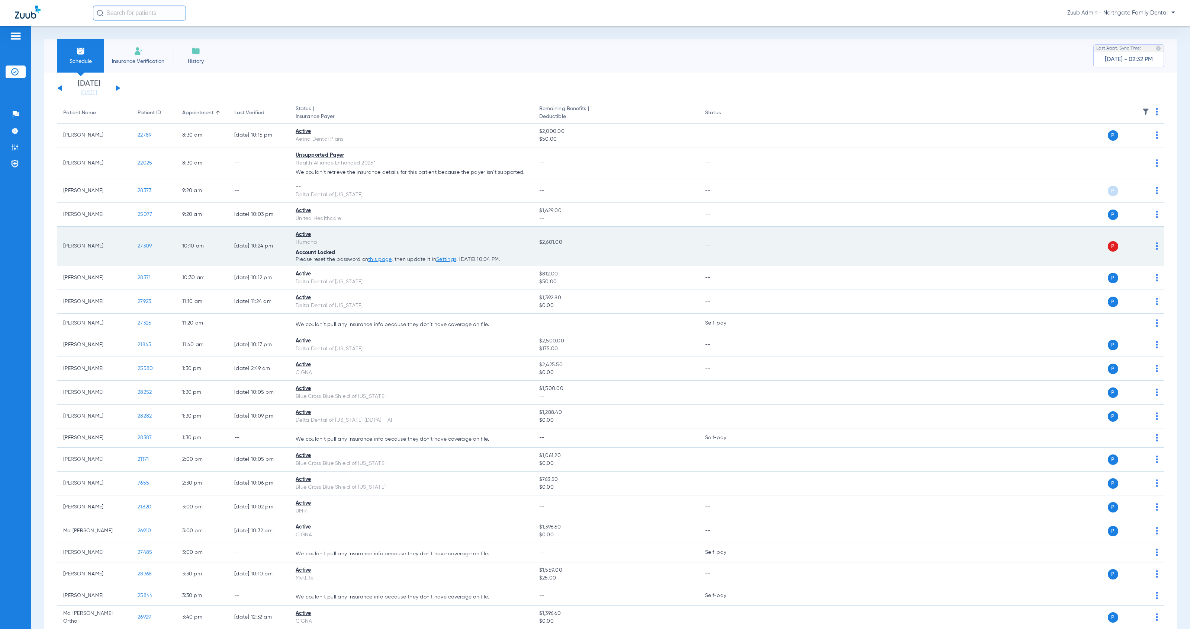
click at [1156, 247] on img at bounding box center [1157, 245] width 2 height 7
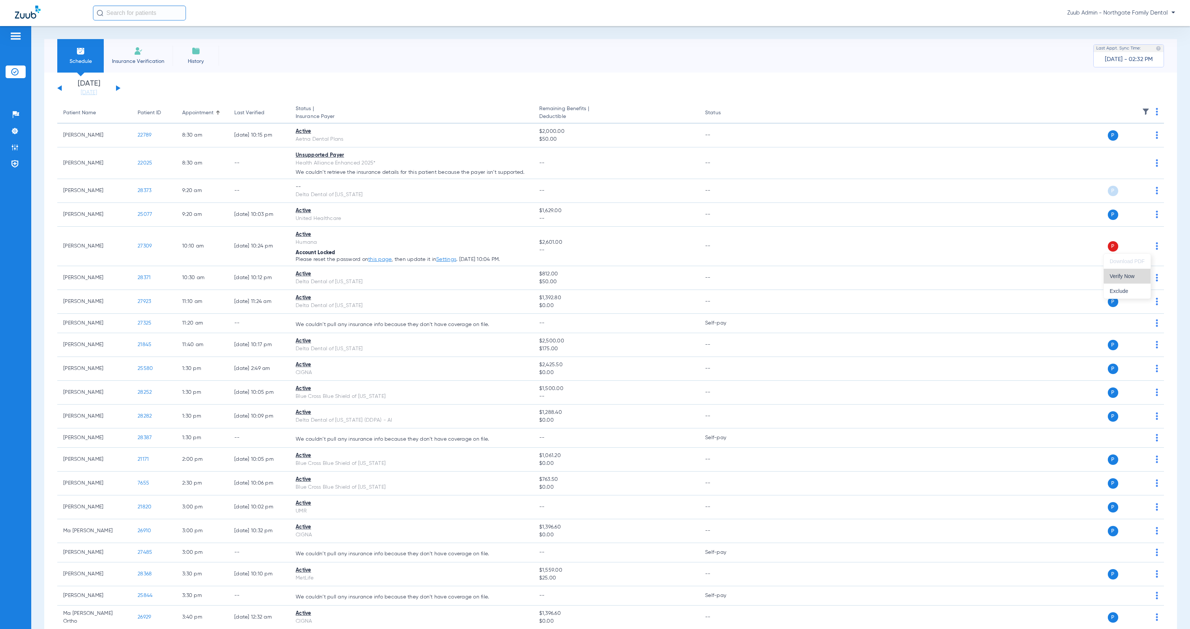
click at [1142, 276] on span "Verify Now" at bounding box center [1127, 275] width 35 height 5
click at [118, 87] on button at bounding box center [118, 88] width 4 height 6
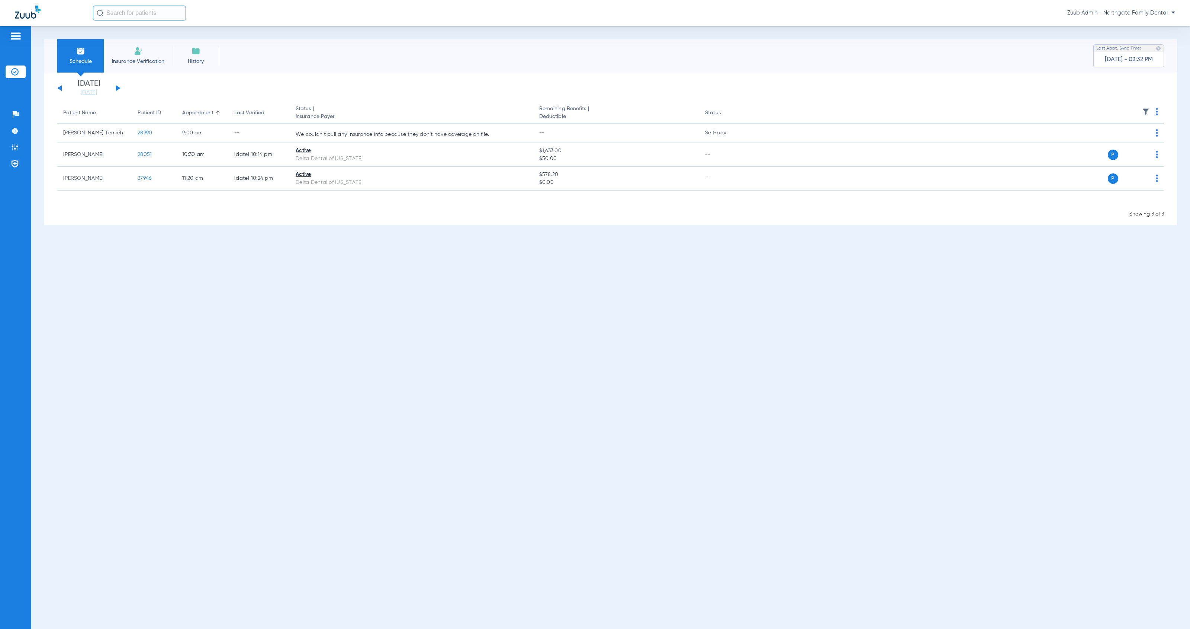
click at [118, 87] on button at bounding box center [118, 88] width 4 height 6
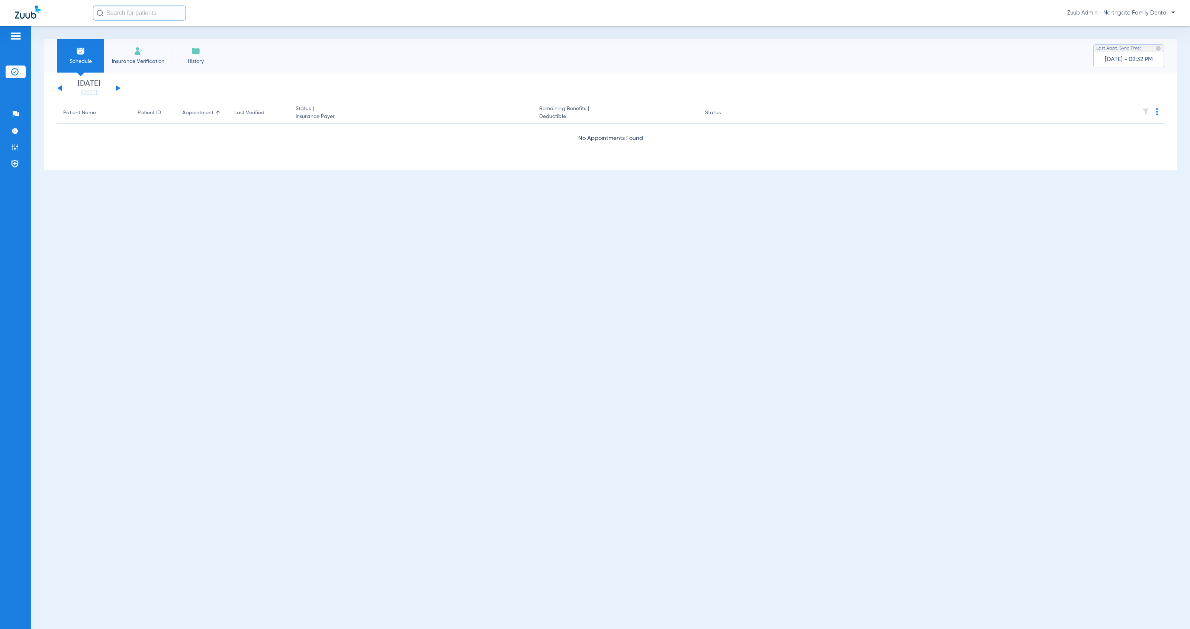
click at [118, 87] on button at bounding box center [118, 88] width 4 height 6
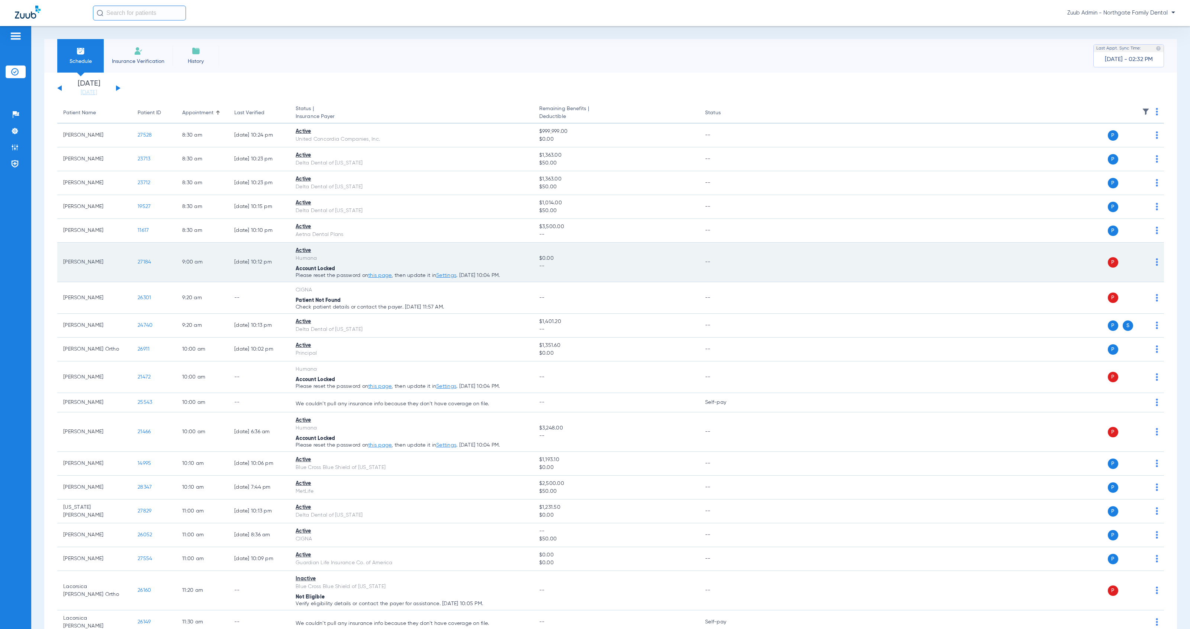
click at [1156, 264] on img at bounding box center [1157, 261] width 2 height 7
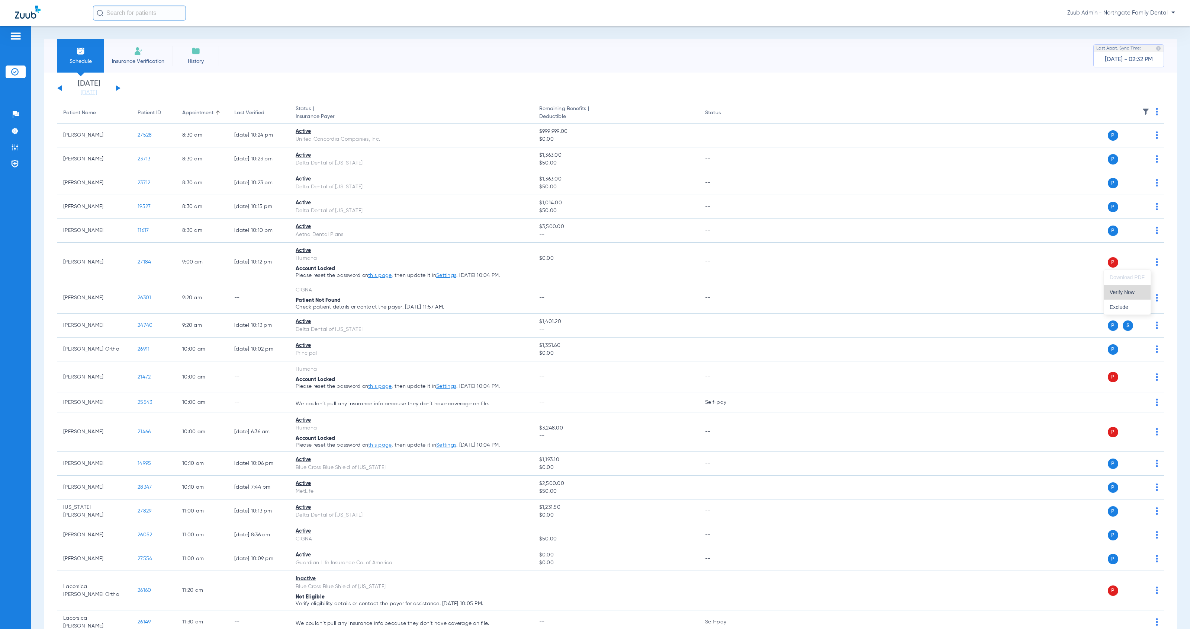
click at [1145, 291] on button "Verify Now" at bounding box center [1127, 292] width 47 height 15
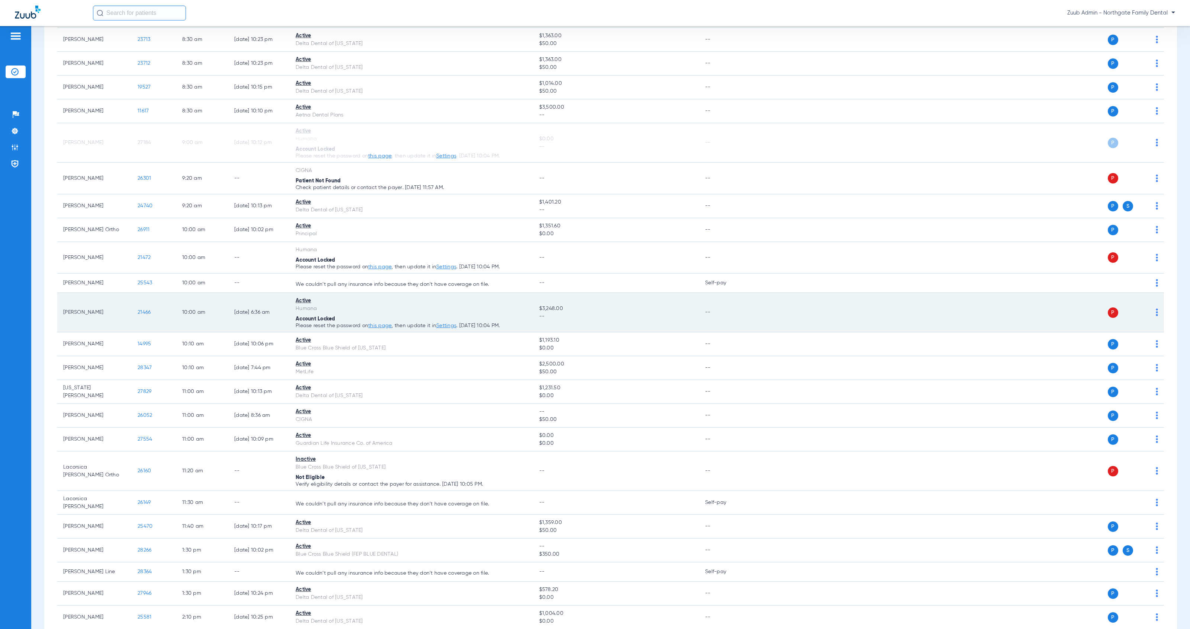
scroll to position [123, 0]
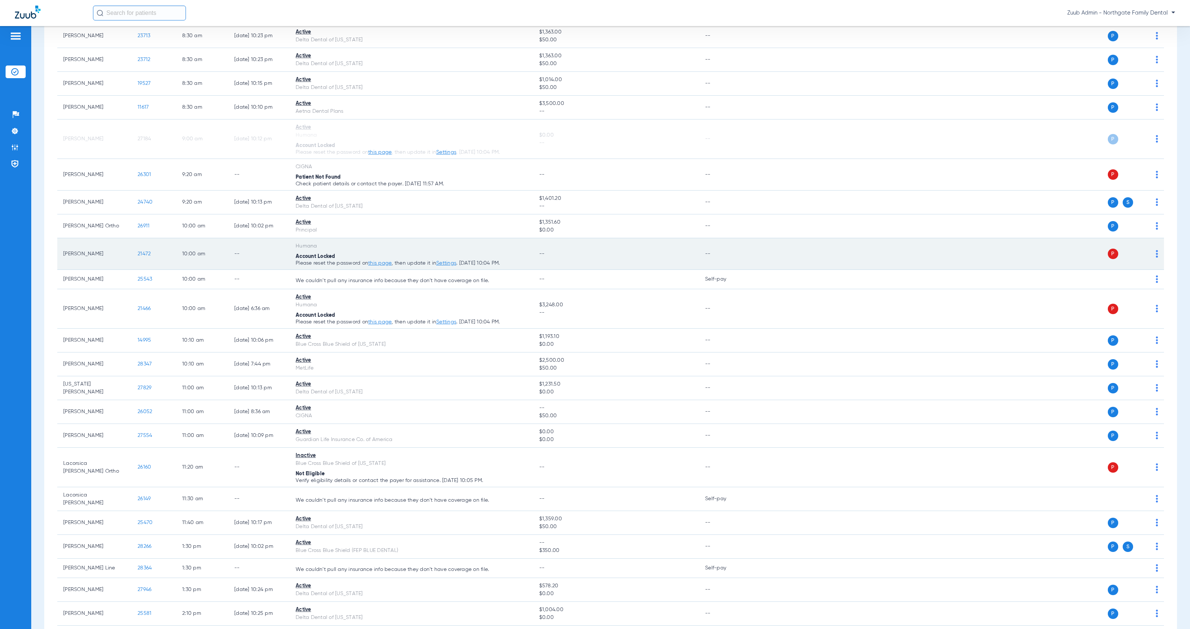
click at [1156, 256] on img at bounding box center [1157, 253] width 2 height 7
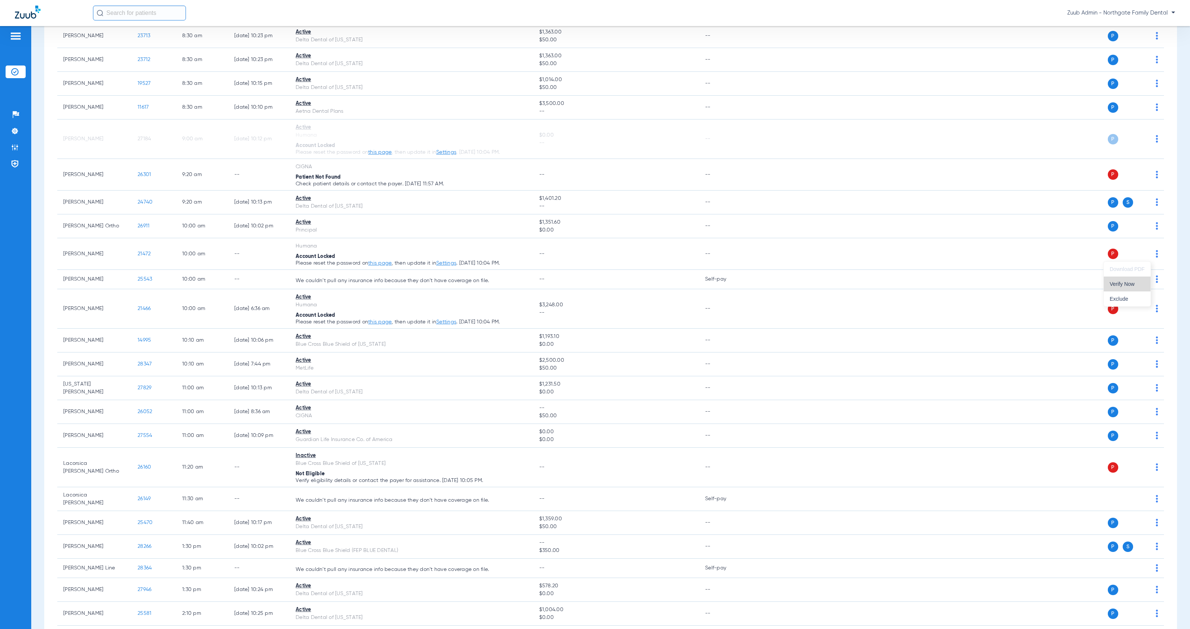
click at [1145, 282] on button "Verify Now" at bounding box center [1127, 283] width 47 height 15
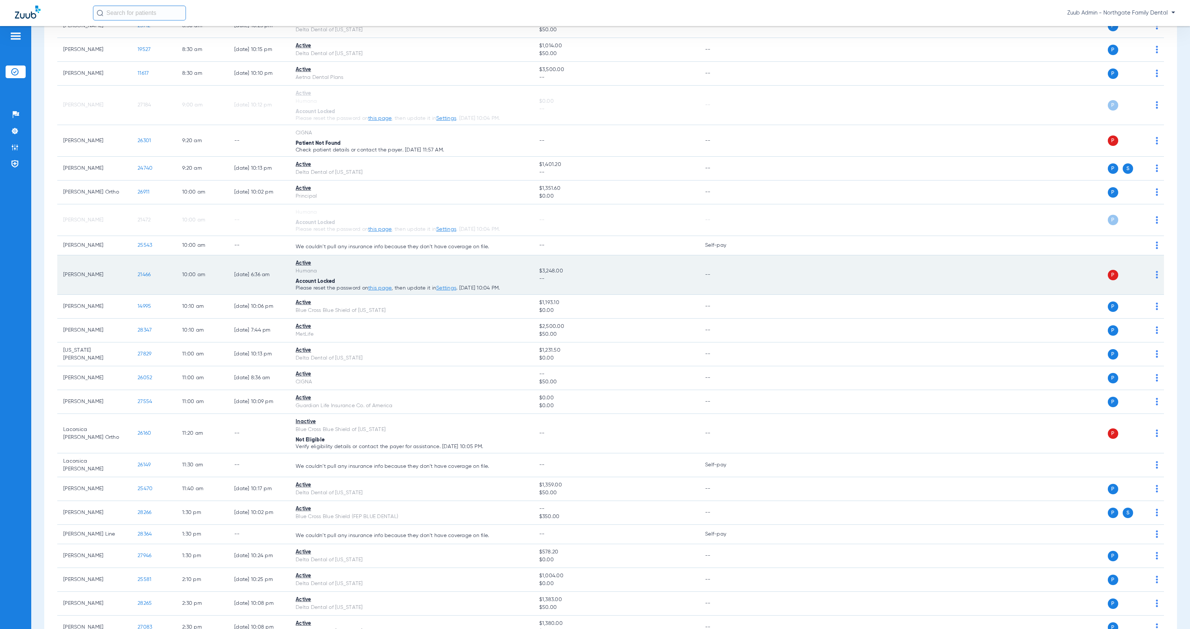
scroll to position [167, 0]
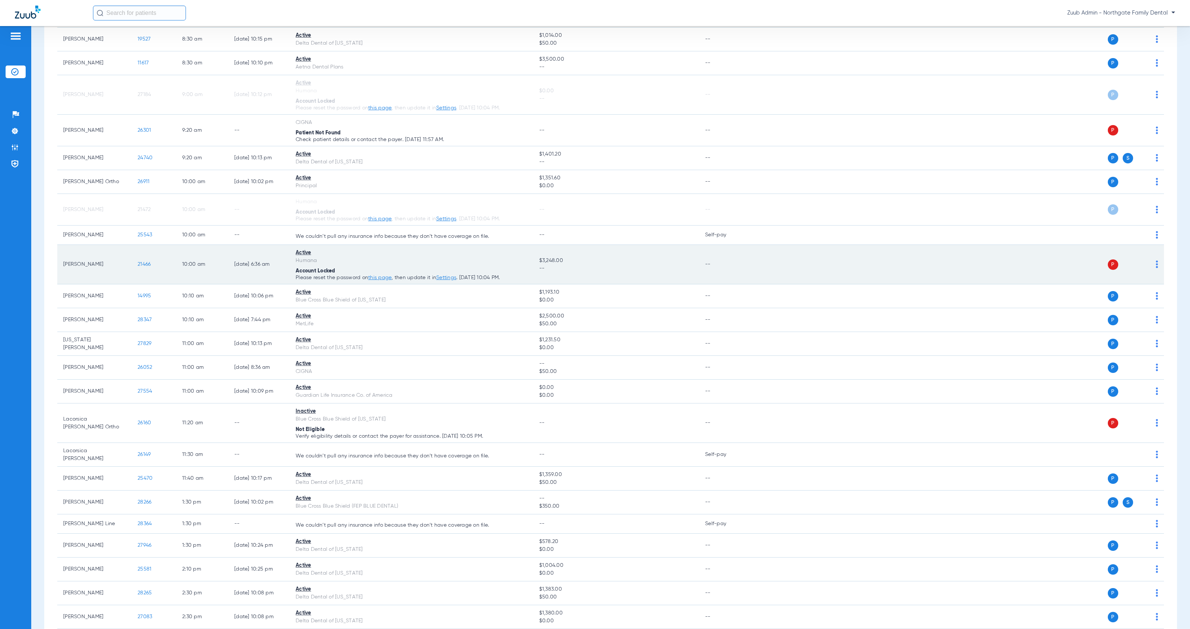
click at [1156, 266] on img at bounding box center [1157, 263] width 2 height 7
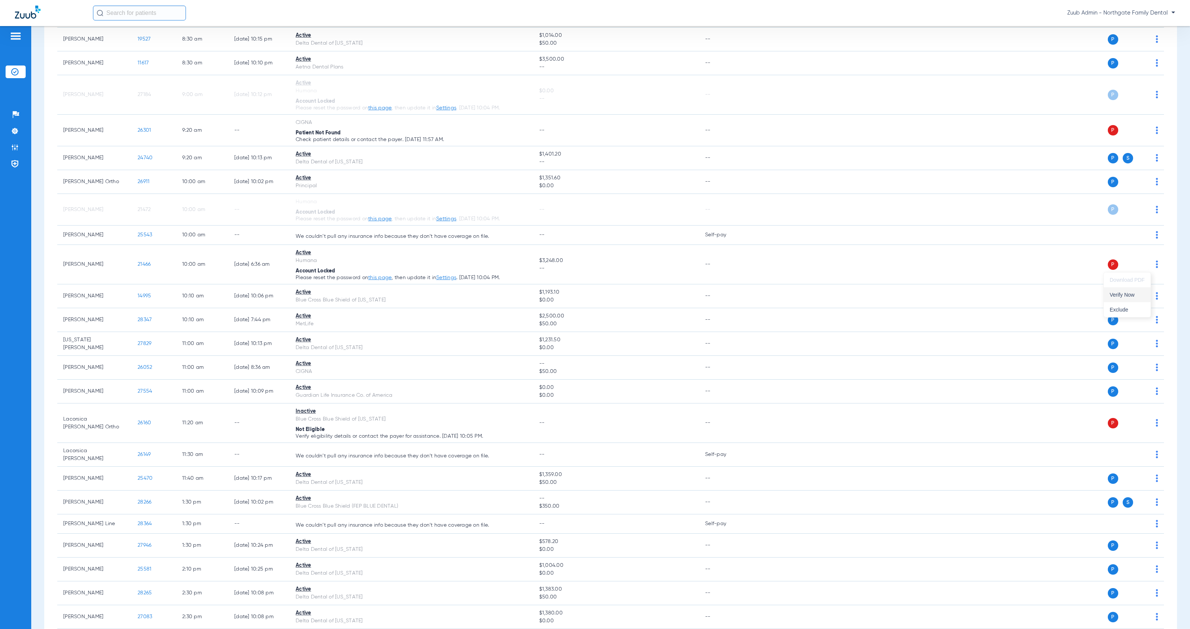
click at [1143, 293] on span "Verify Now" at bounding box center [1127, 294] width 35 height 5
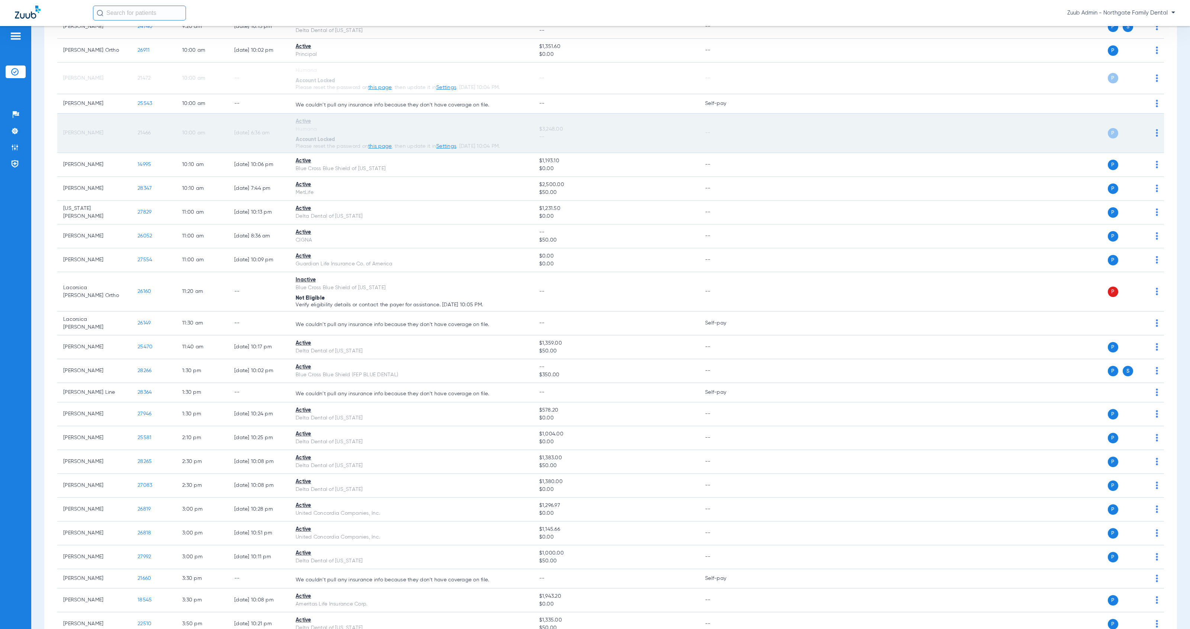
scroll to position [382, 0]
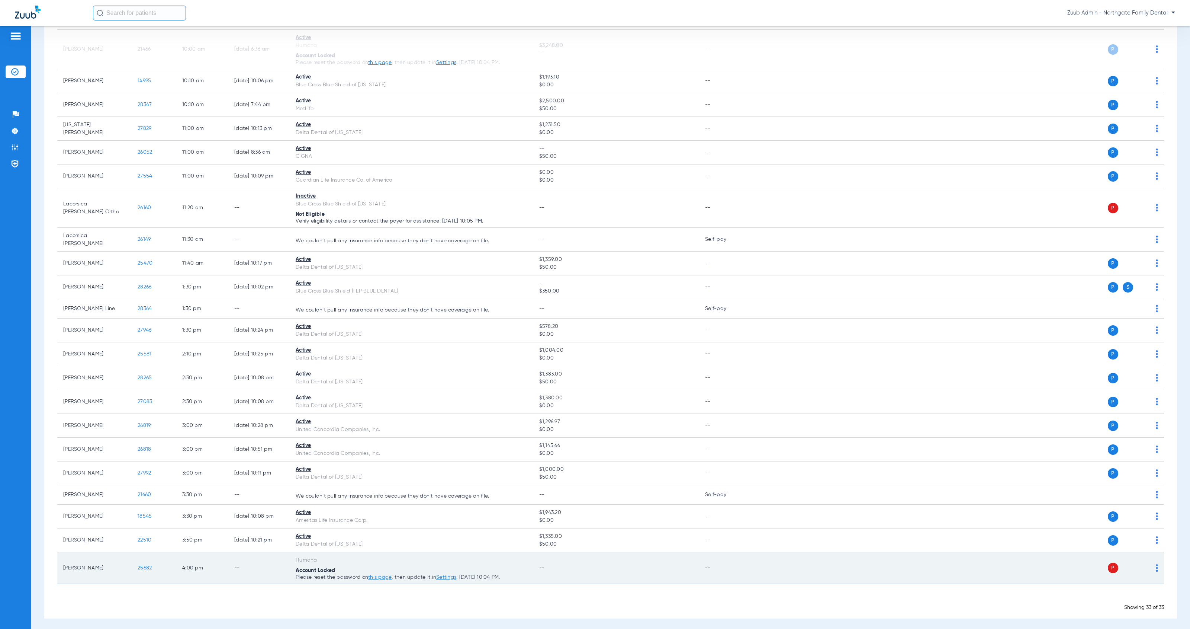
click at [1156, 568] on img at bounding box center [1157, 567] width 2 height 7
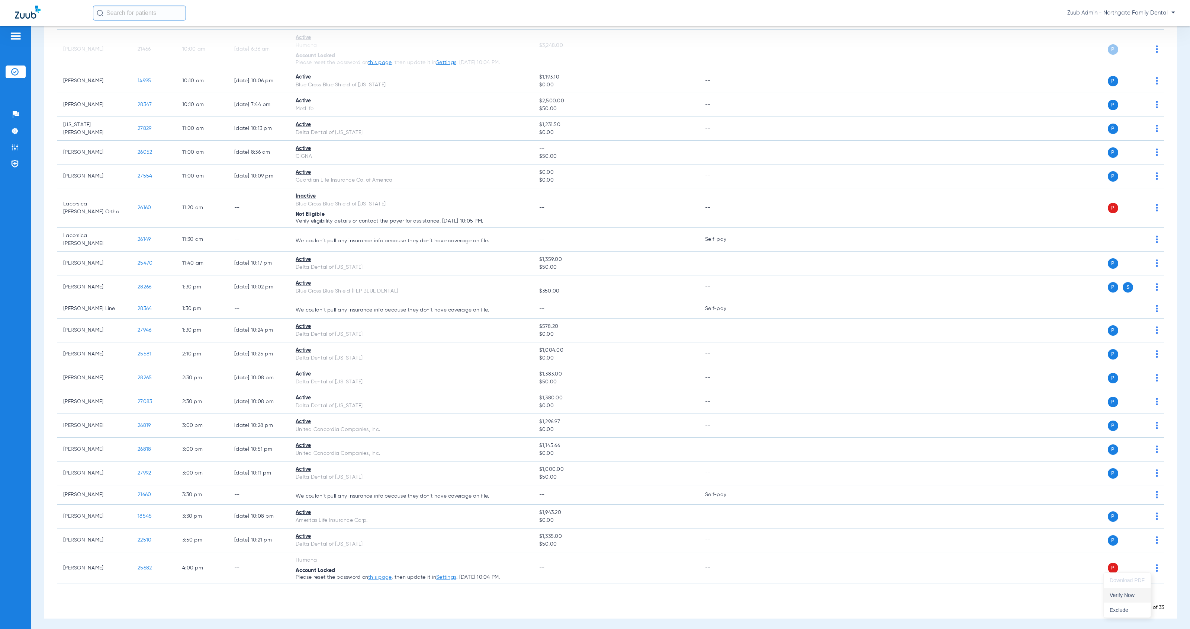
click at [1135, 595] on span "Verify Now" at bounding box center [1127, 594] width 35 height 5
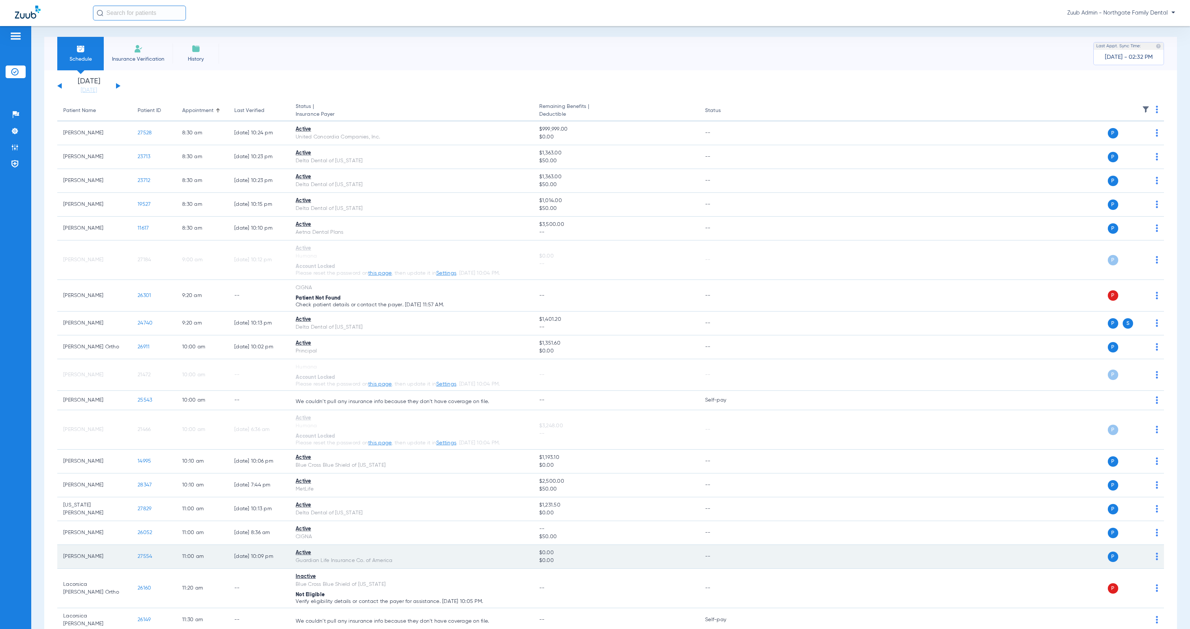
scroll to position [0, 0]
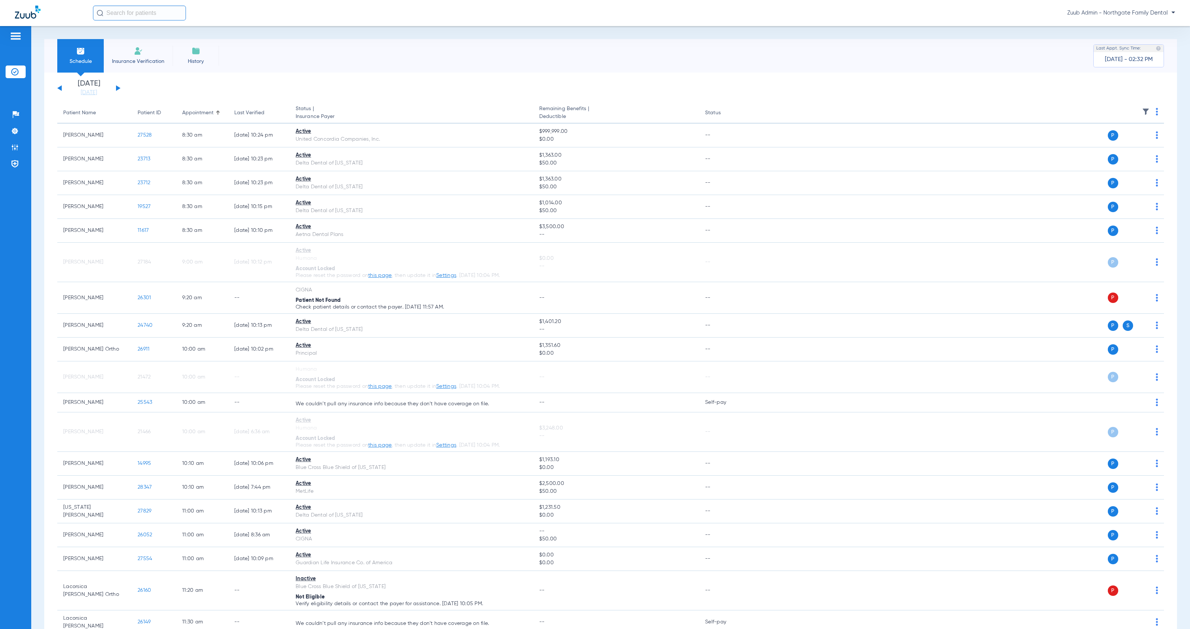
click at [118, 88] on button at bounding box center [118, 88] width 4 height 6
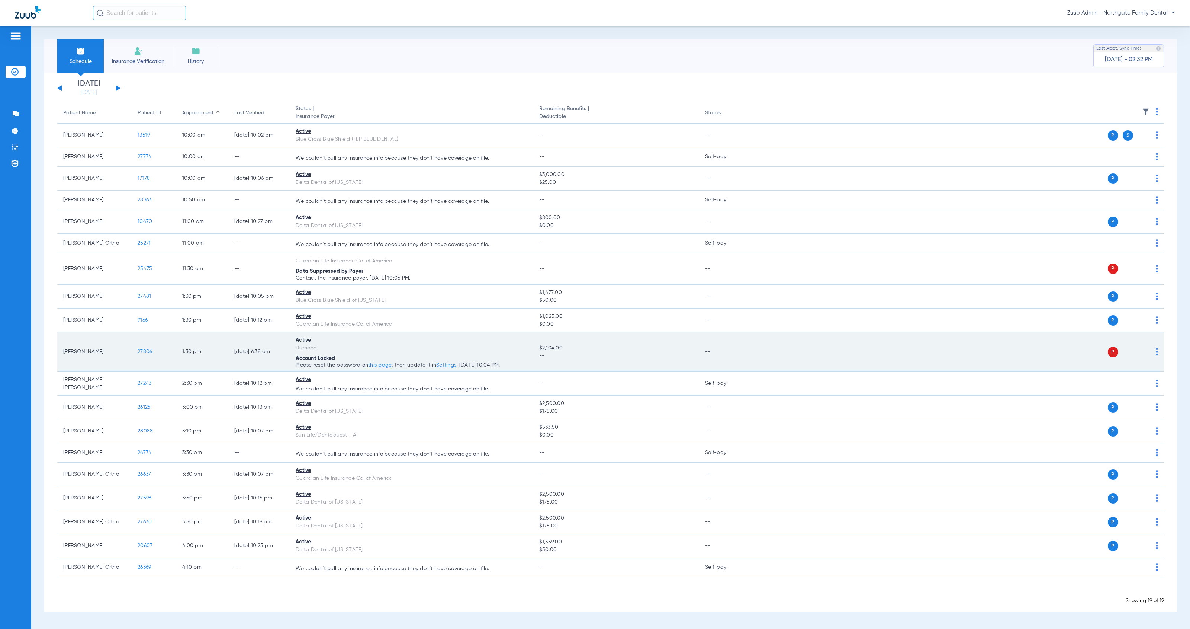
click at [1153, 351] on div "P S" at bounding box center [954, 352] width 409 height 10
click at [1157, 352] on img at bounding box center [1157, 351] width 2 height 7
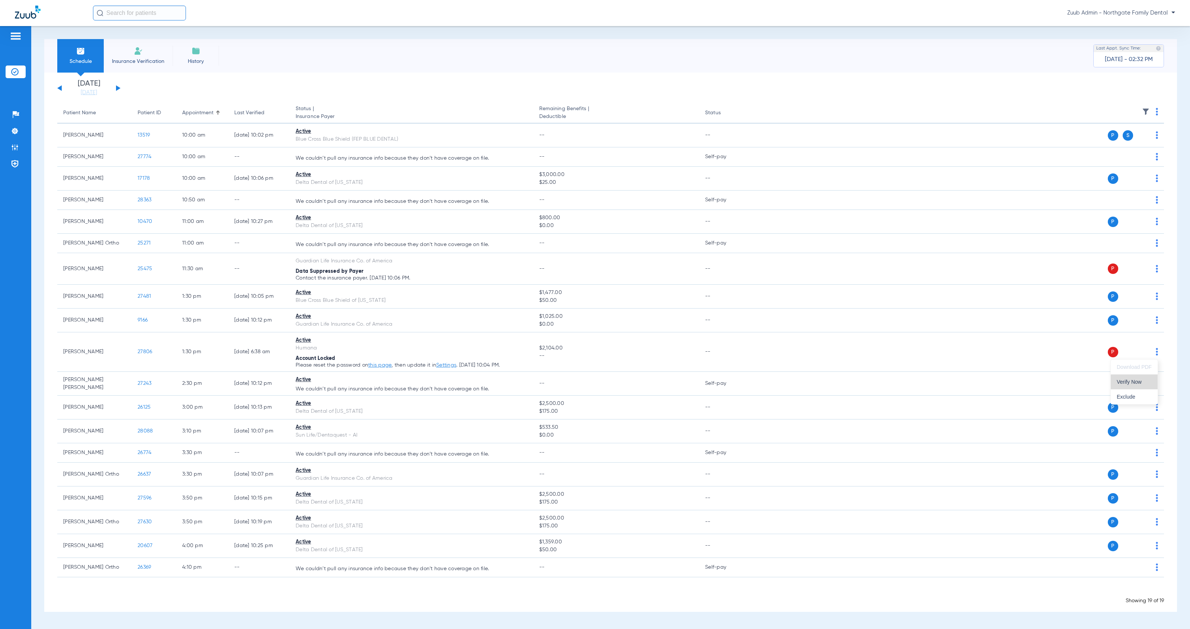
click at [1149, 385] on button "Verify Now" at bounding box center [1134, 381] width 47 height 15
click at [119, 89] on button at bounding box center [118, 88] width 4 height 6
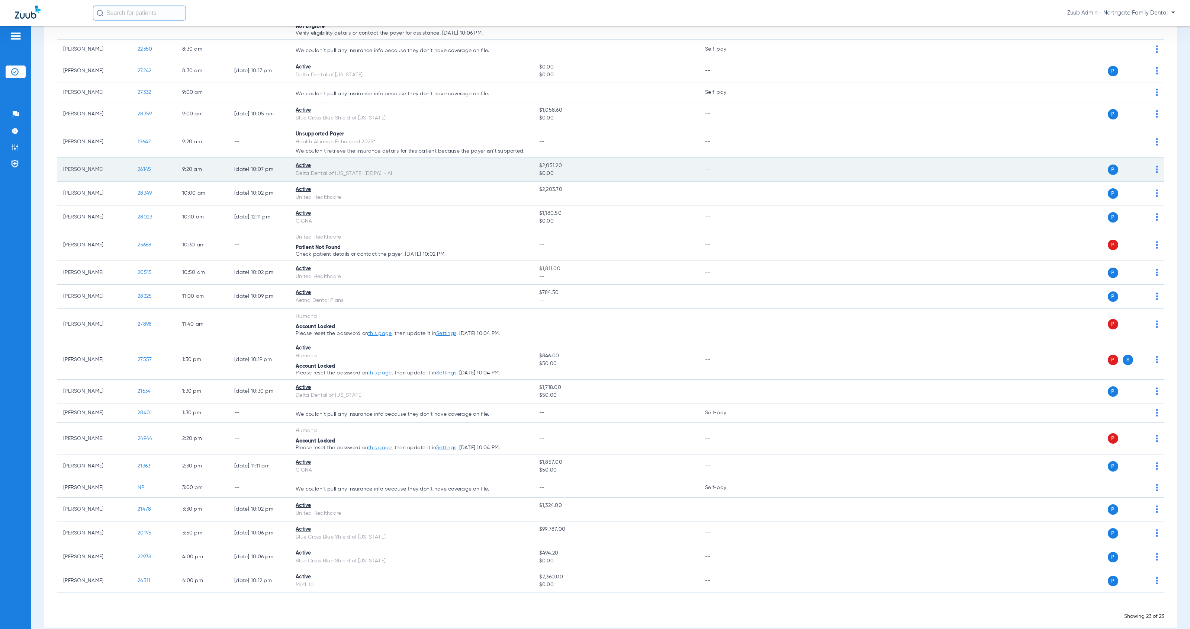
scroll to position [136, 0]
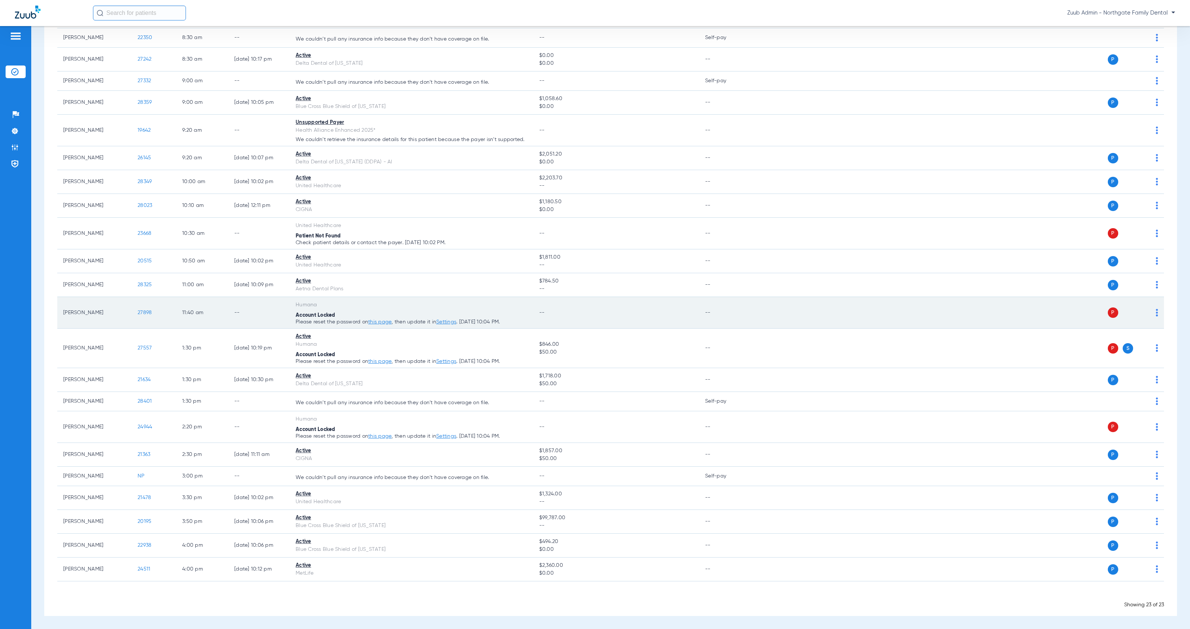
click at [1152, 312] on td "P S" at bounding box center [957, 313] width 415 height 32
click at [1156, 312] on img at bounding box center [1157, 312] width 2 height 7
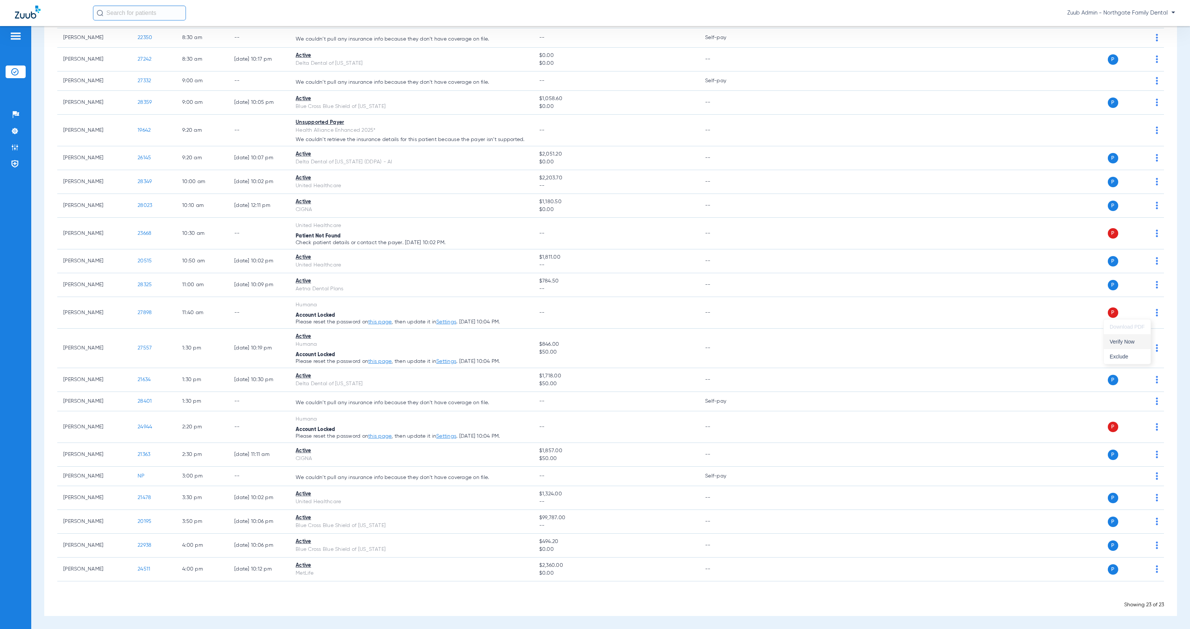
click at [1138, 340] on span "Verify Now" at bounding box center [1127, 341] width 35 height 5
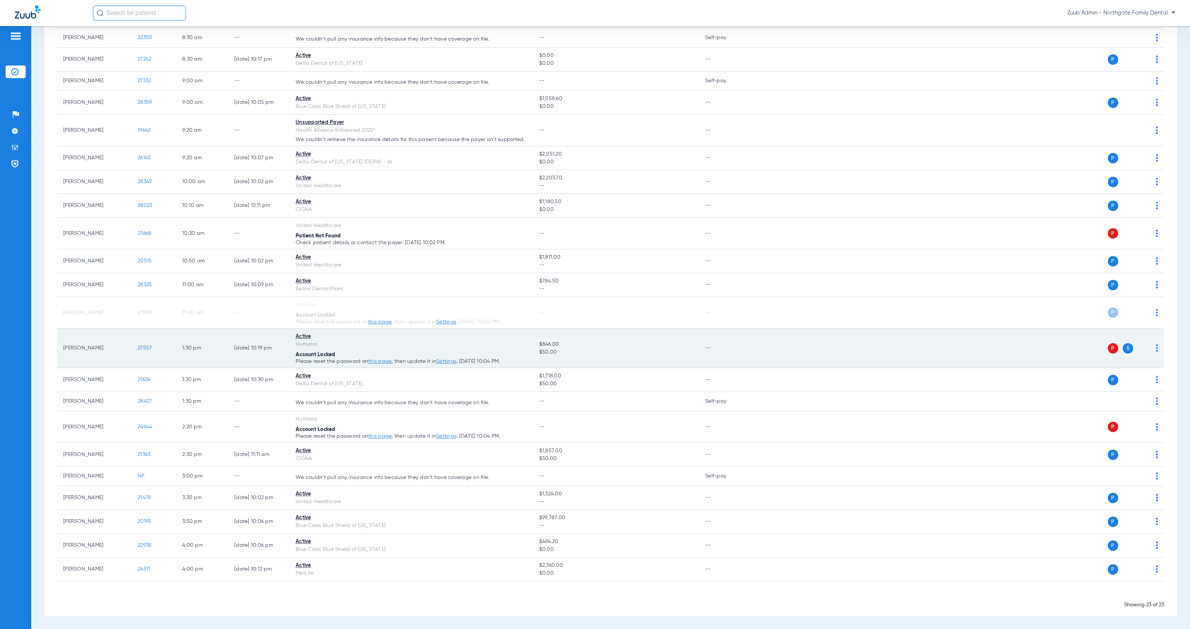
click at [1156, 347] on img at bounding box center [1157, 347] width 2 height 7
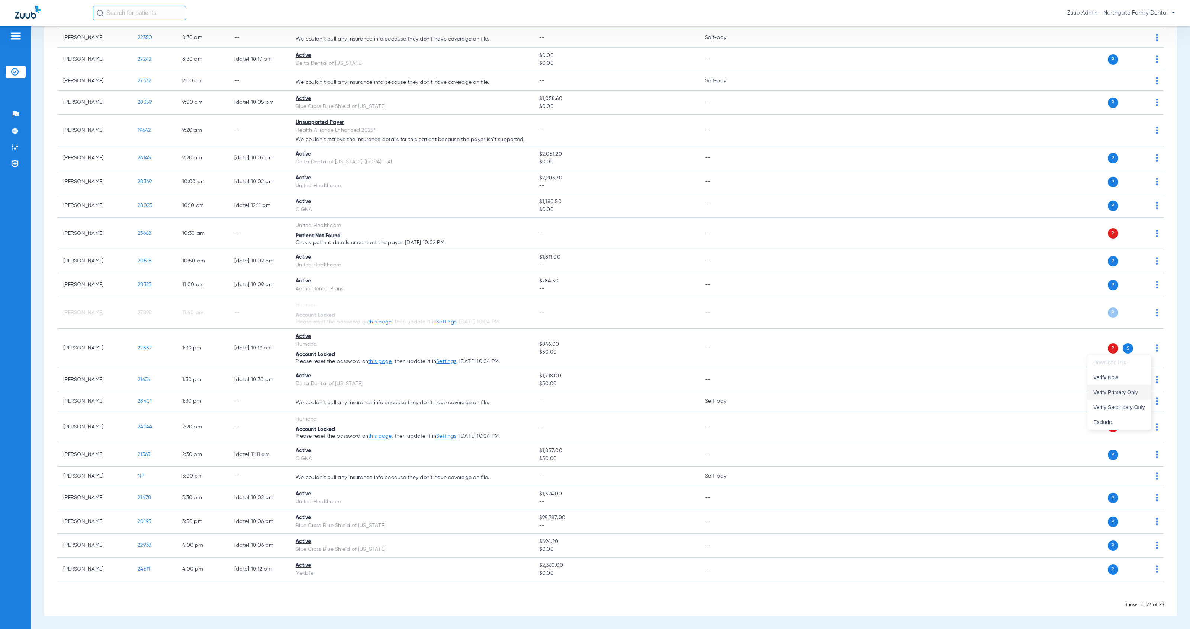
click at [1121, 393] on span "Verify Primary Only" at bounding box center [1120, 391] width 52 height 5
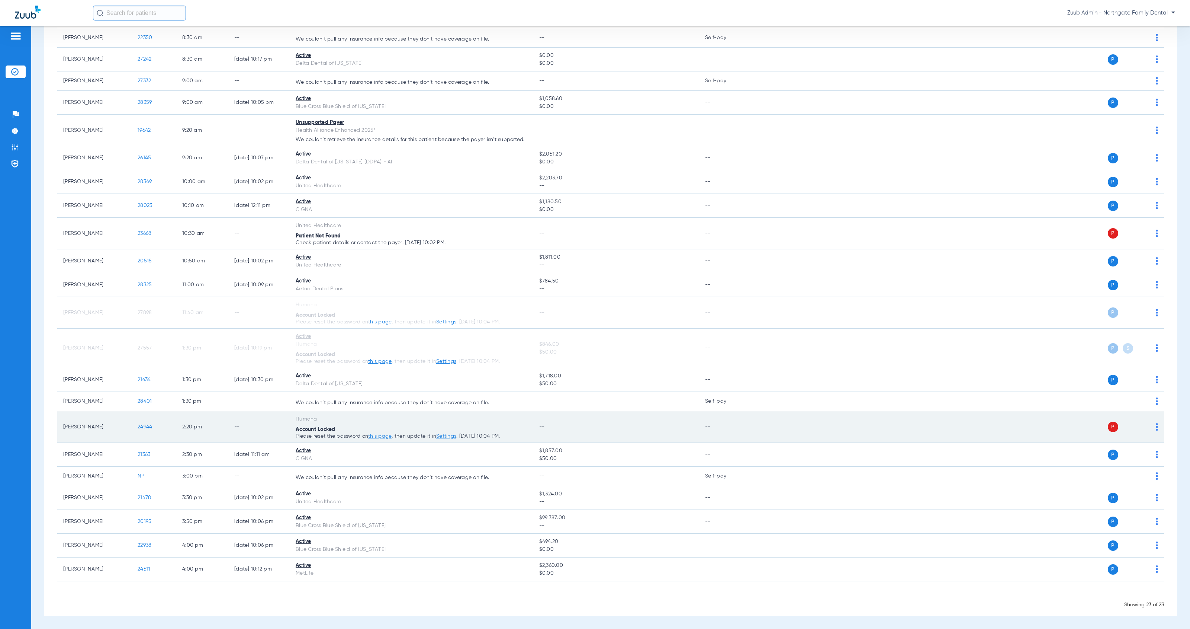
click at [1156, 427] on img at bounding box center [1157, 426] width 2 height 7
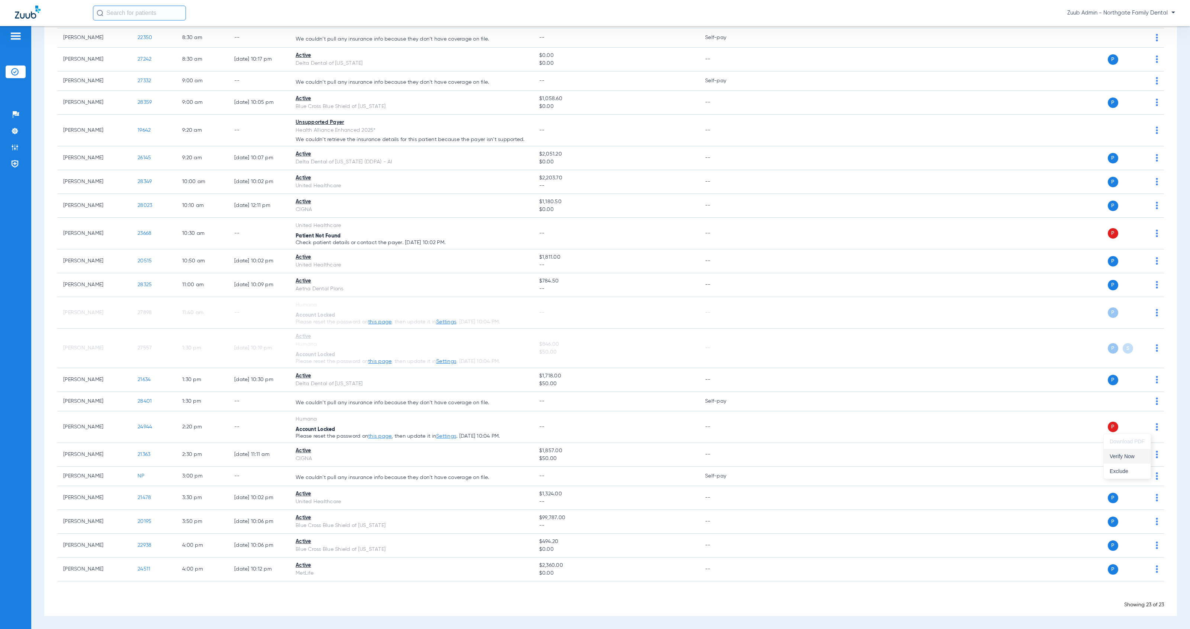
click at [1113, 457] on span "Verify Now" at bounding box center [1127, 455] width 35 height 5
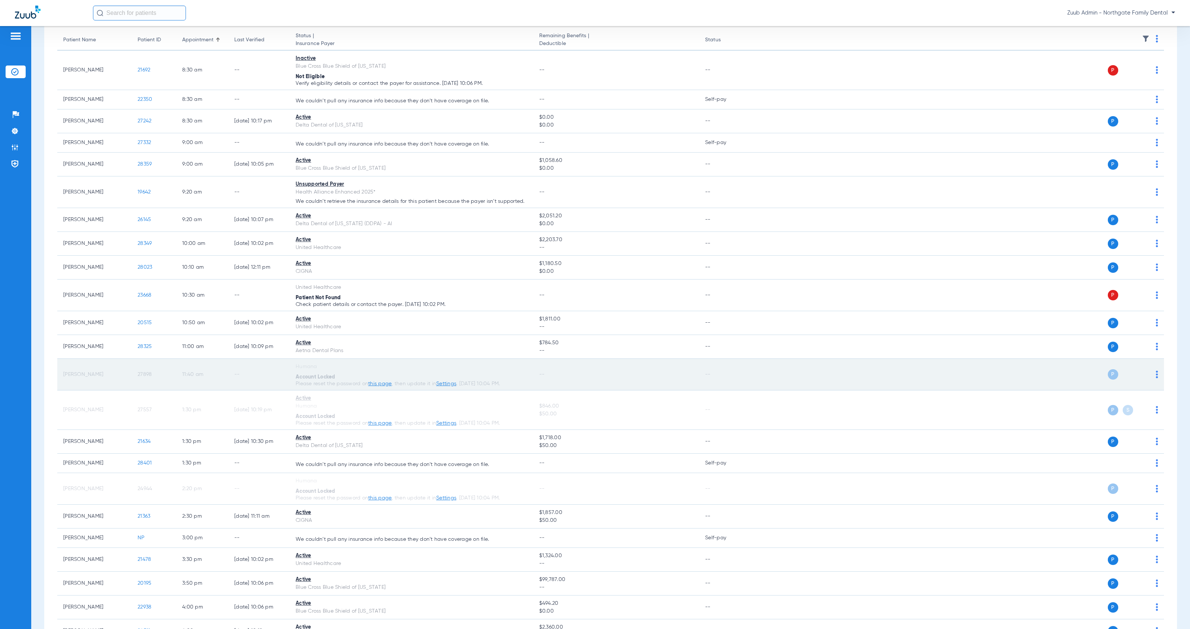
scroll to position [0, 0]
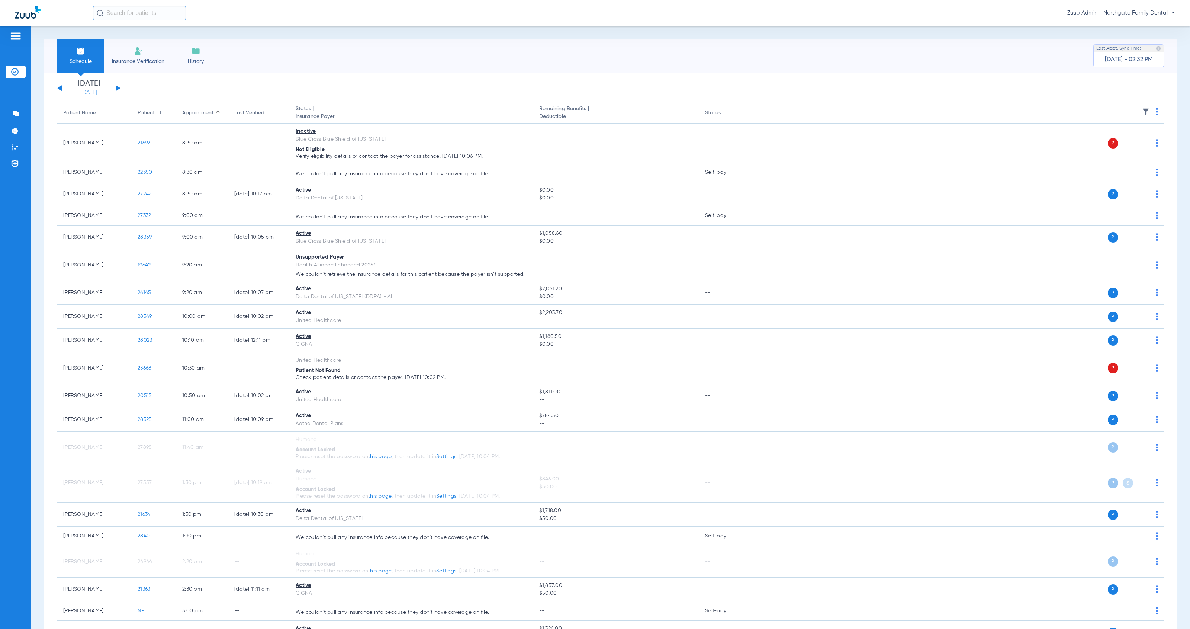
click at [86, 90] on link "[DATE]" at bounding box center [89, 92] width 45 height 7
click at [151, 141] on td "1" at bounding box center [151, 141] width 20 height 15
click at [213, 234] on button "Apply" at bounding box center [200, 236] width 44 height 15
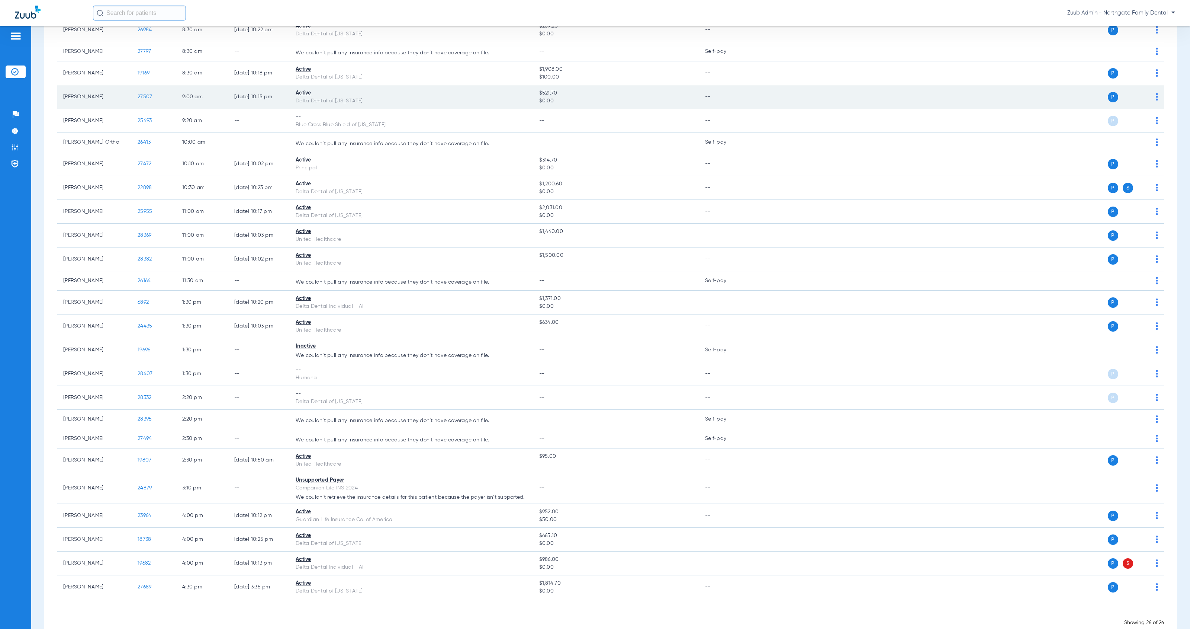
scroll to position [148, 0]
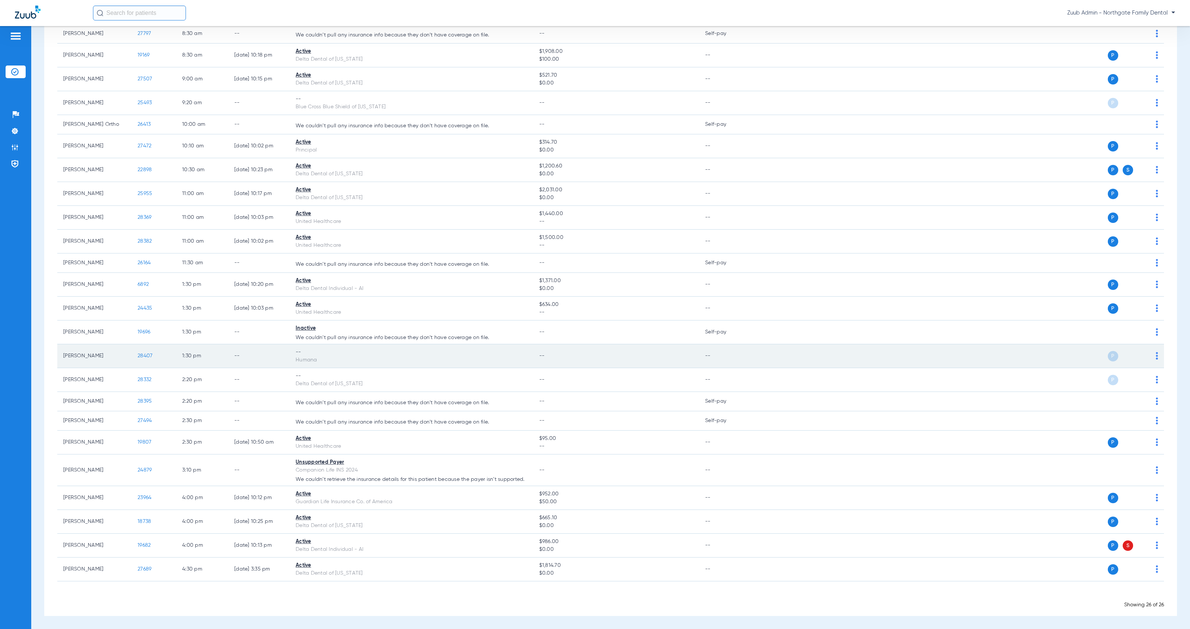
click at [1156, 357] on img at bounding box center [1157, 355] width 2 height 7
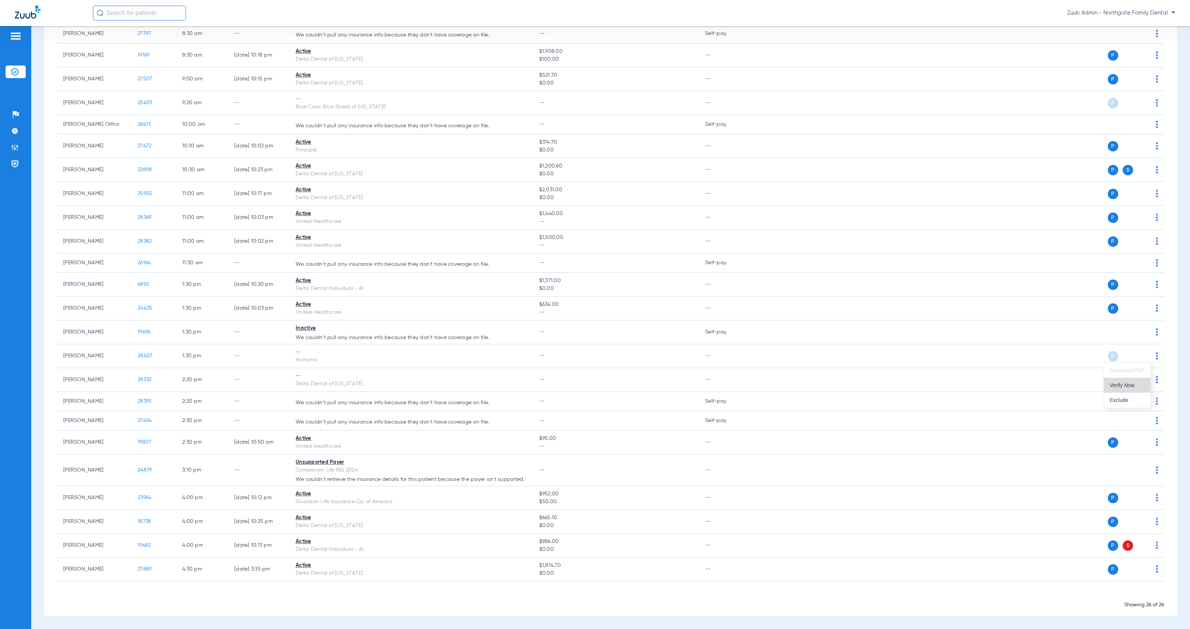
click at [1144, 381] on button "Verify Now" at bounding box center [1127, 385] width 47 height 15
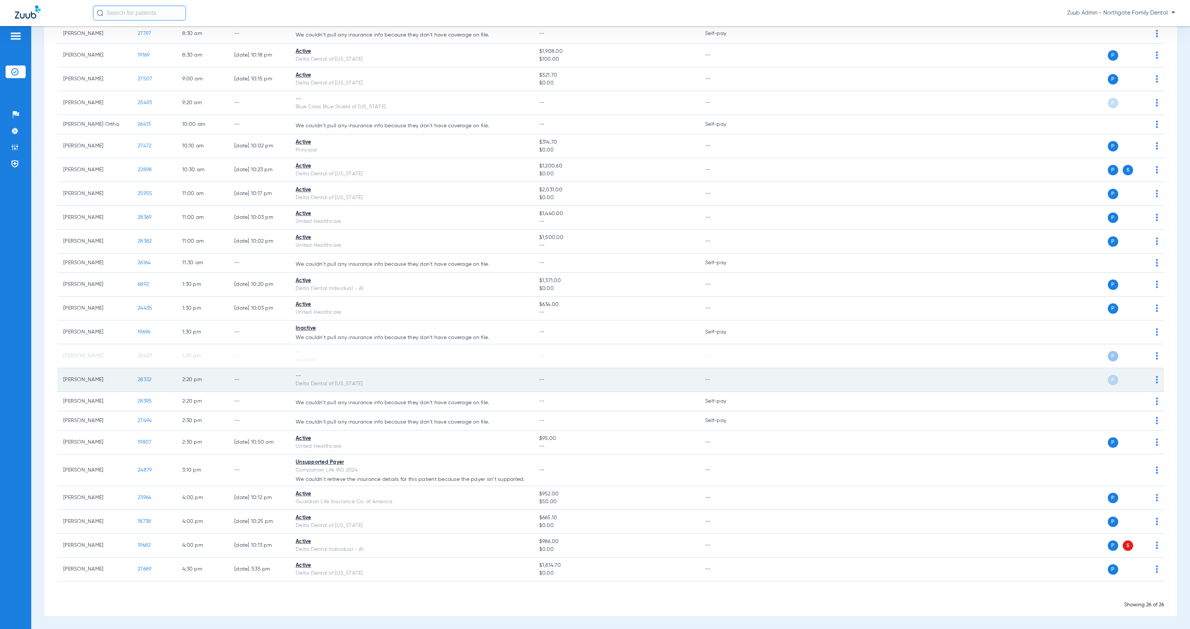
click at [1156, 381] on img at bounding box center [1157, 379] width 2 height 7
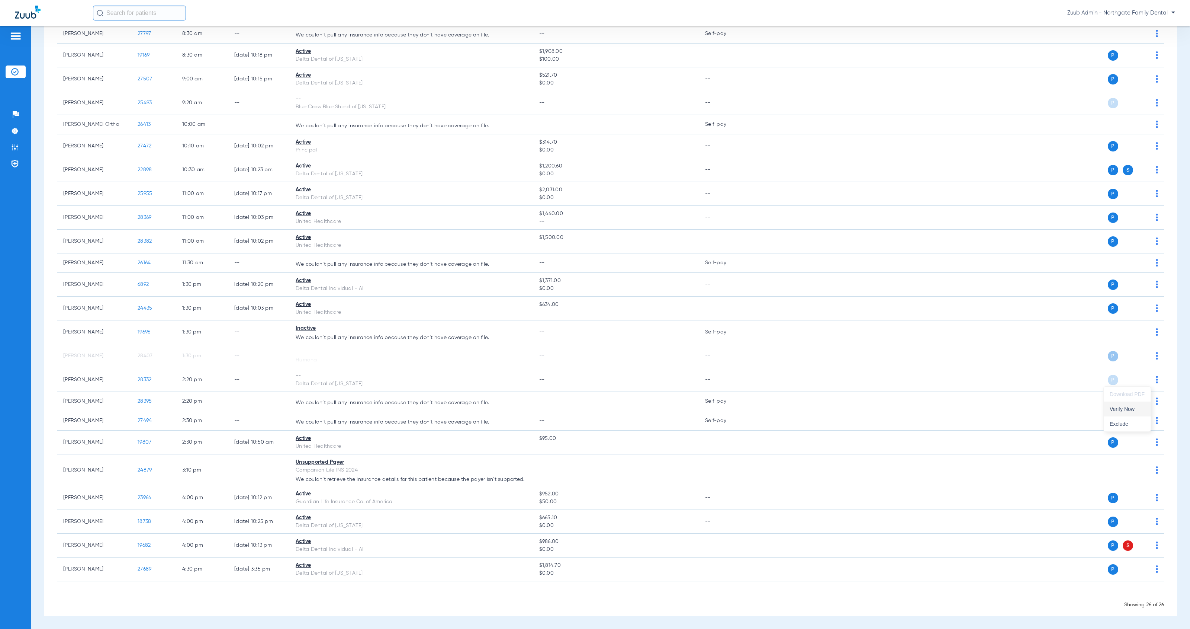
click at [1138, 405] on button "Verify Now" at bounding box center [1127, 408] width 47 height 15
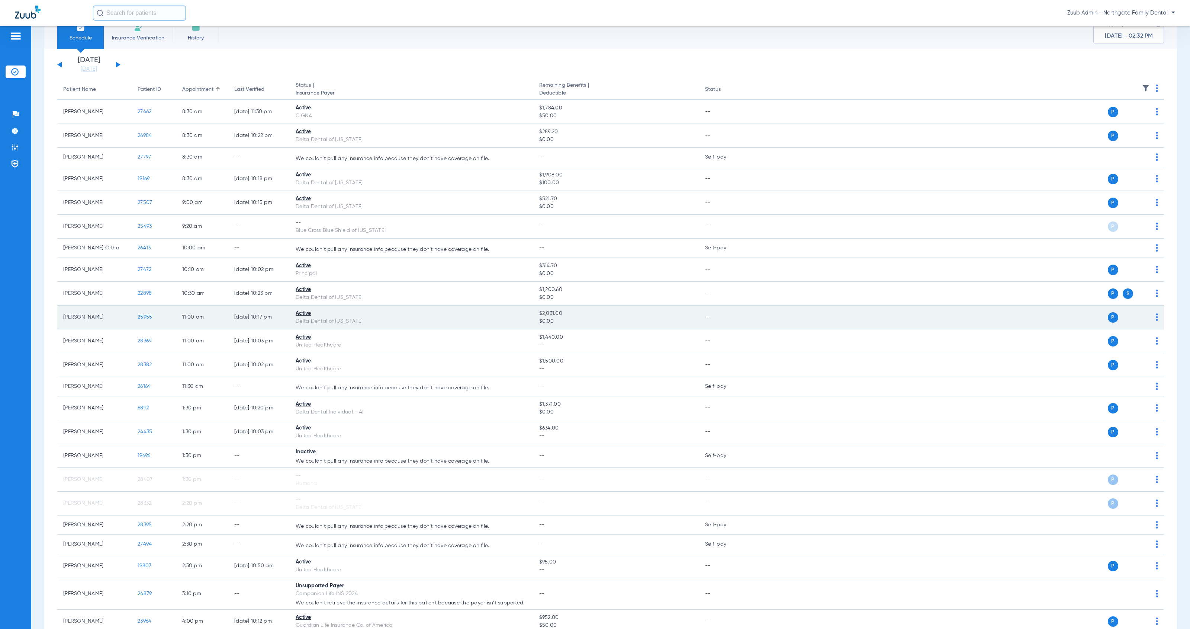
scroll to position [17, 0]
